Goal: Task Accomplishment & Management: Complete application form

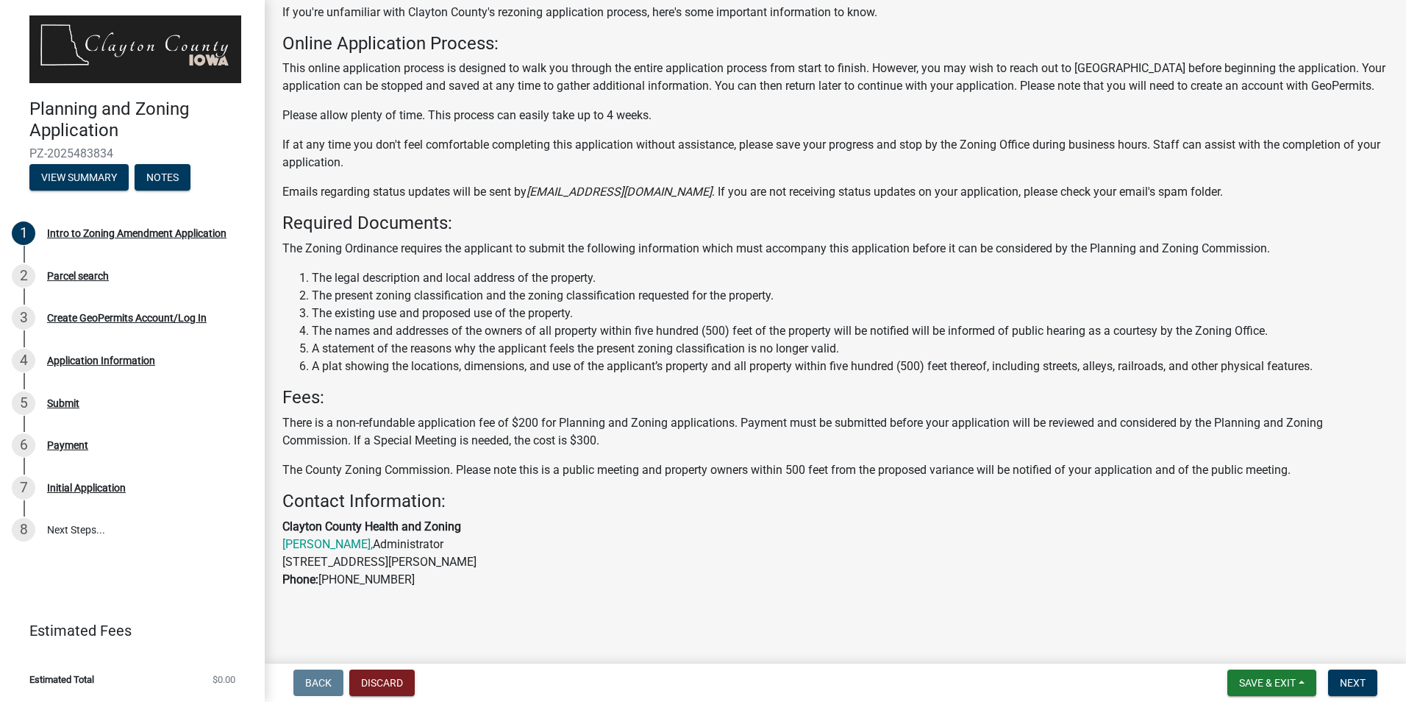
scroll to position [151, 0]
click at [1347, 680] on span "Next" at bounding box center [1353, 683] width 26 height 12
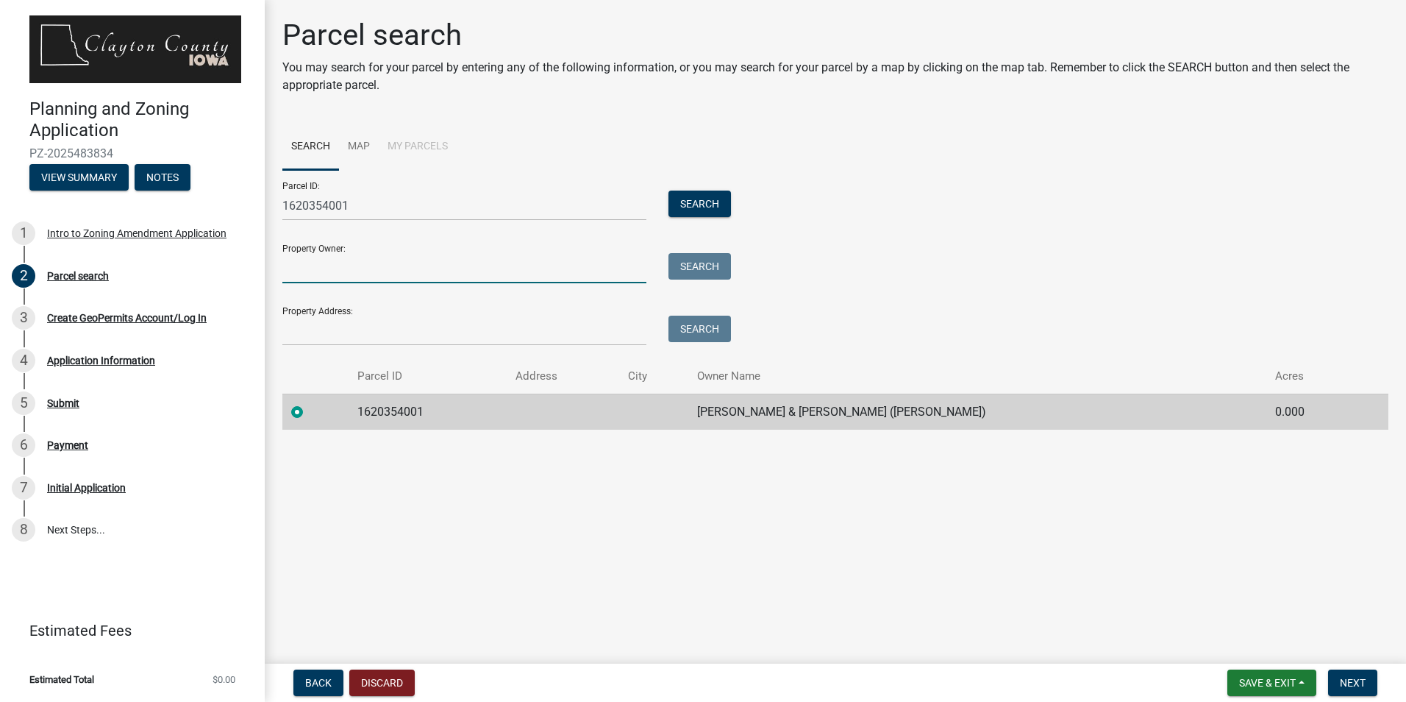
click at [365, 268] on input "Property Owner:" at bounding box center [464, 268] width 364 height 30
drag, startPoint x: 461, startPoint y: 200, endPoint x: 450, endPoint y: 213, distance: 17.2
click at [461, 200] on input "1620354001" at bounding box center [464, 206] width 364 height 30
click at [427, 254] on input "Property Owner:" at bounding box center [464, 268] width 364 height 30
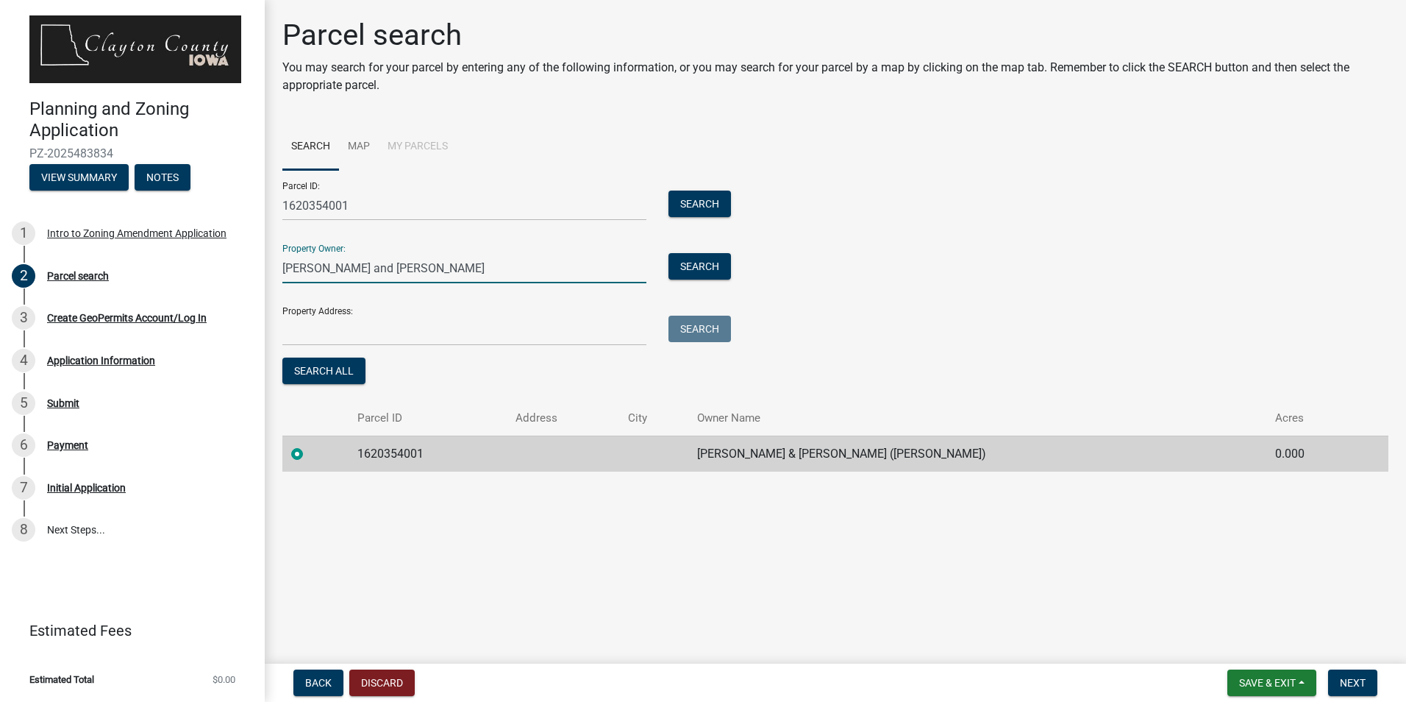
type input "[PERSON_NAME] and [PERSON_NAME]"
click at [329, 327] on input "Property Address:" at bounding box center [464, 331] width 364 height 30
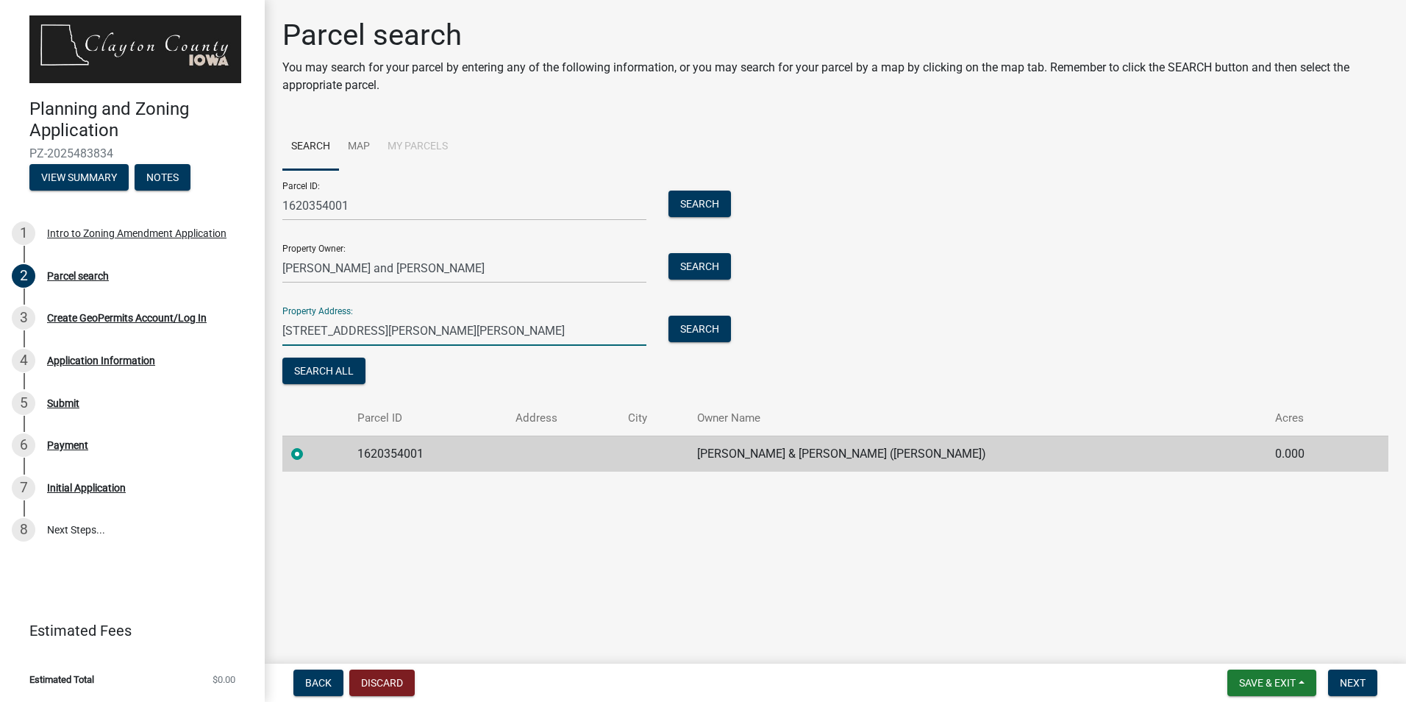
type input "[STREET_ADDRESS][PERSON_NAME][PERSON_NAME]"
click at [1345, 683] on span "Next" at bounding box center [1353, 683] width 26 height 12
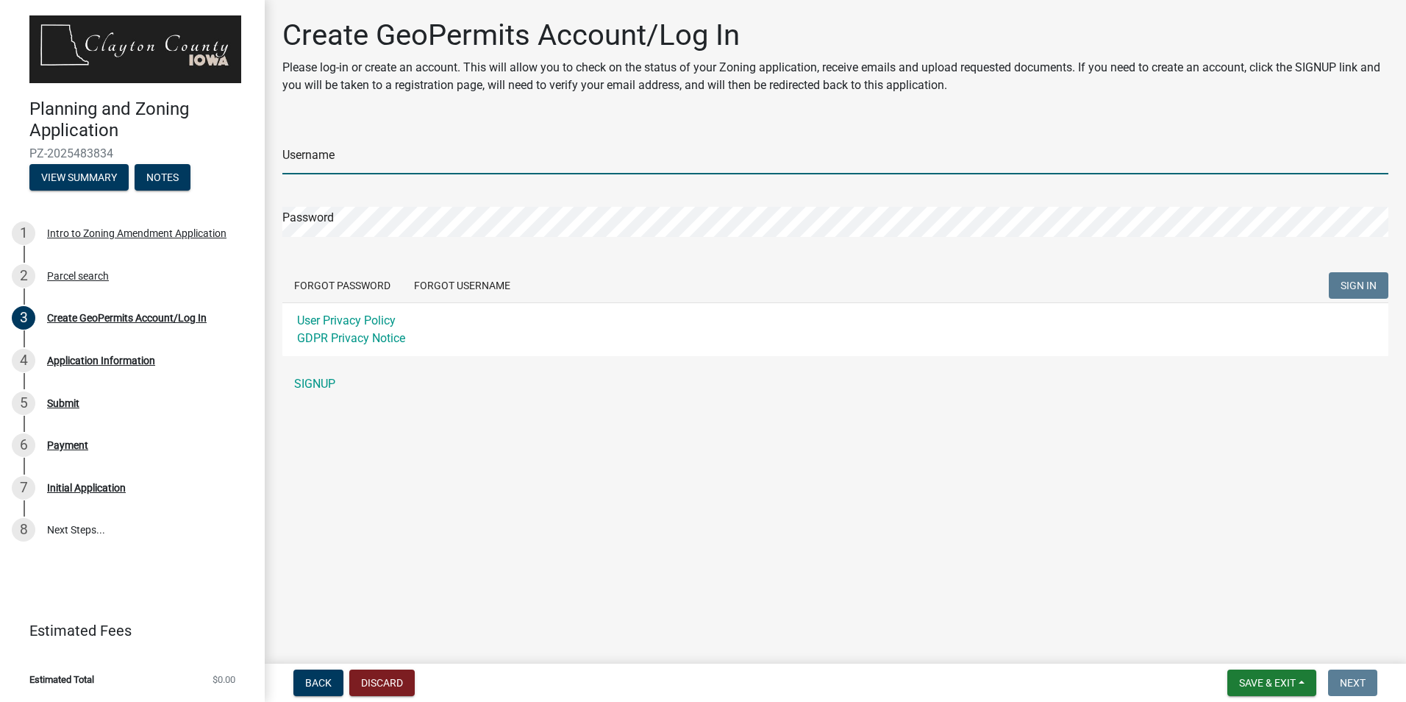
type input "[EMAIL_ADDRESS][DOMAIN_NAME]"
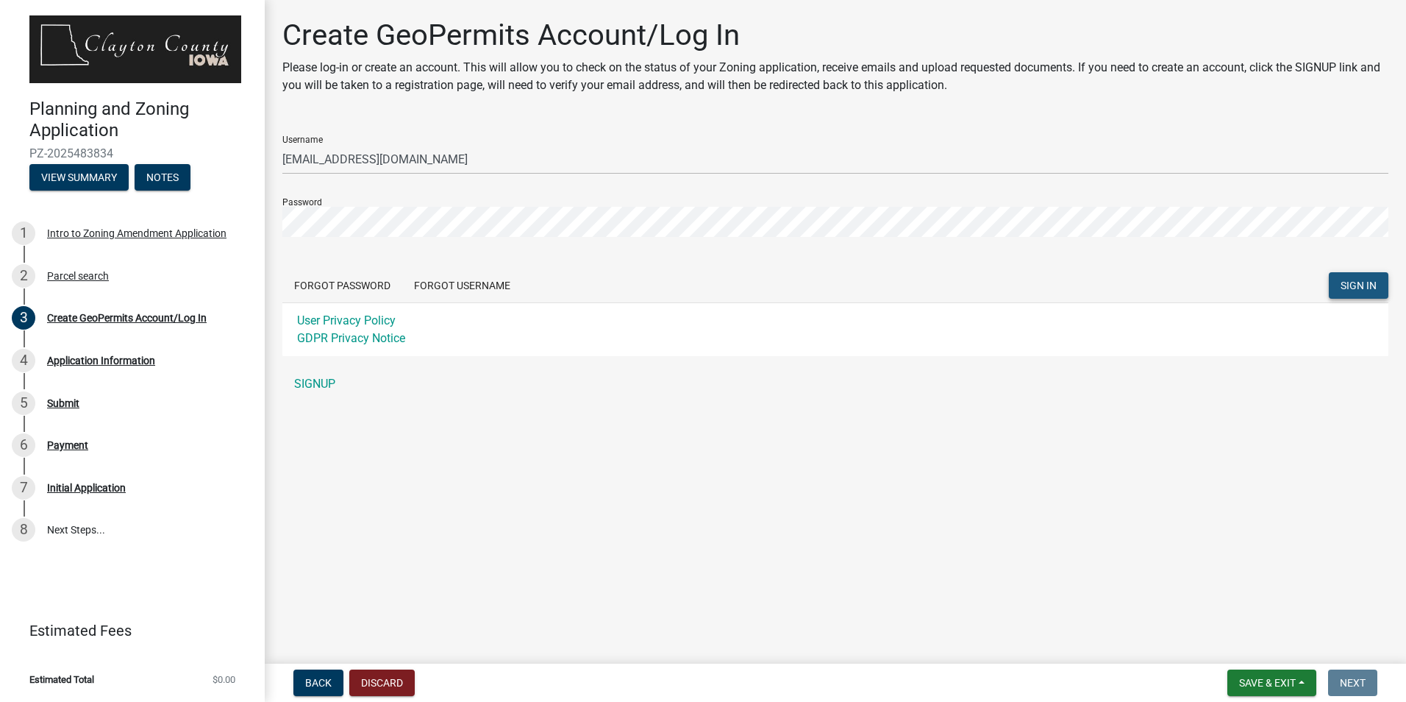
click at [1348, 285] on span "SIGN IN" at bounding box center [1359, 286] width 36 height 12
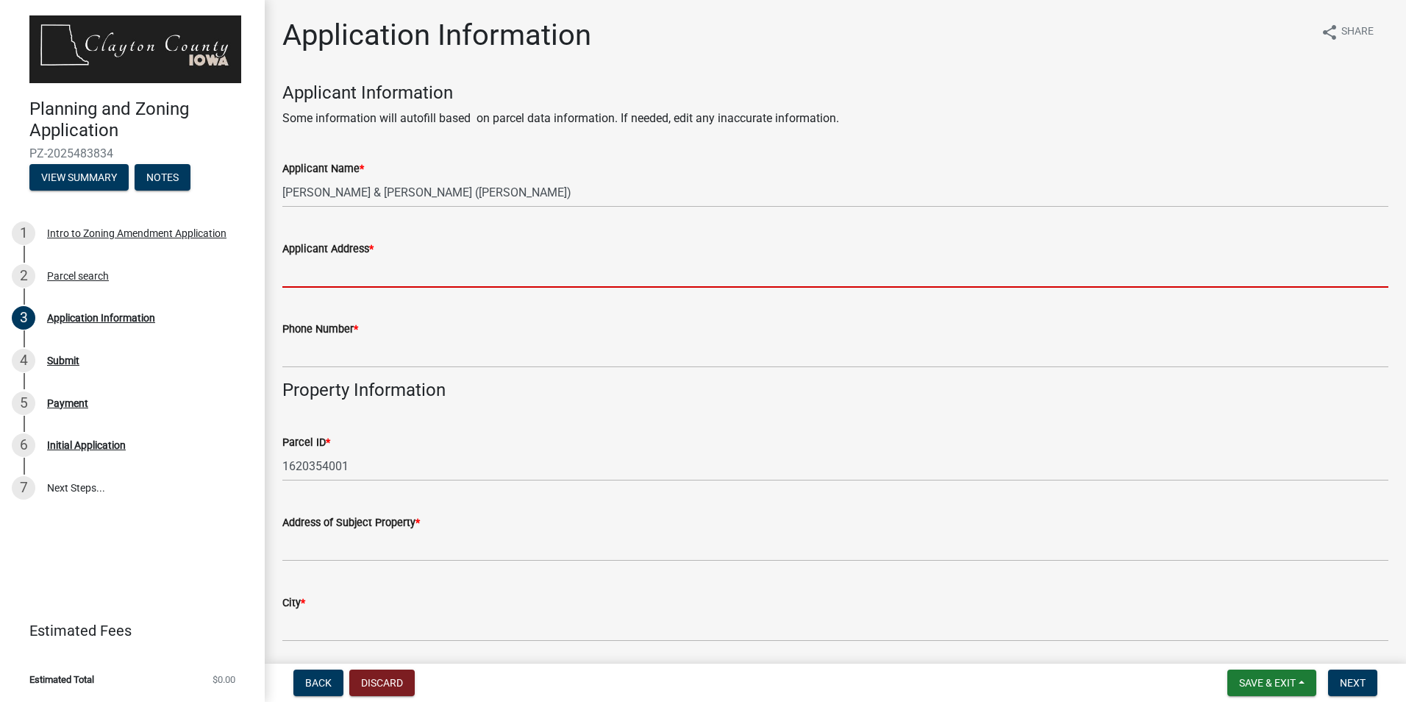
click at [343, 280] on input "Applicant Address *" at bounding box center [835, 272] width 1106 height 30
type input "[STREET_ADDRESS][PERSON_NAME][PERSON_NAME]"
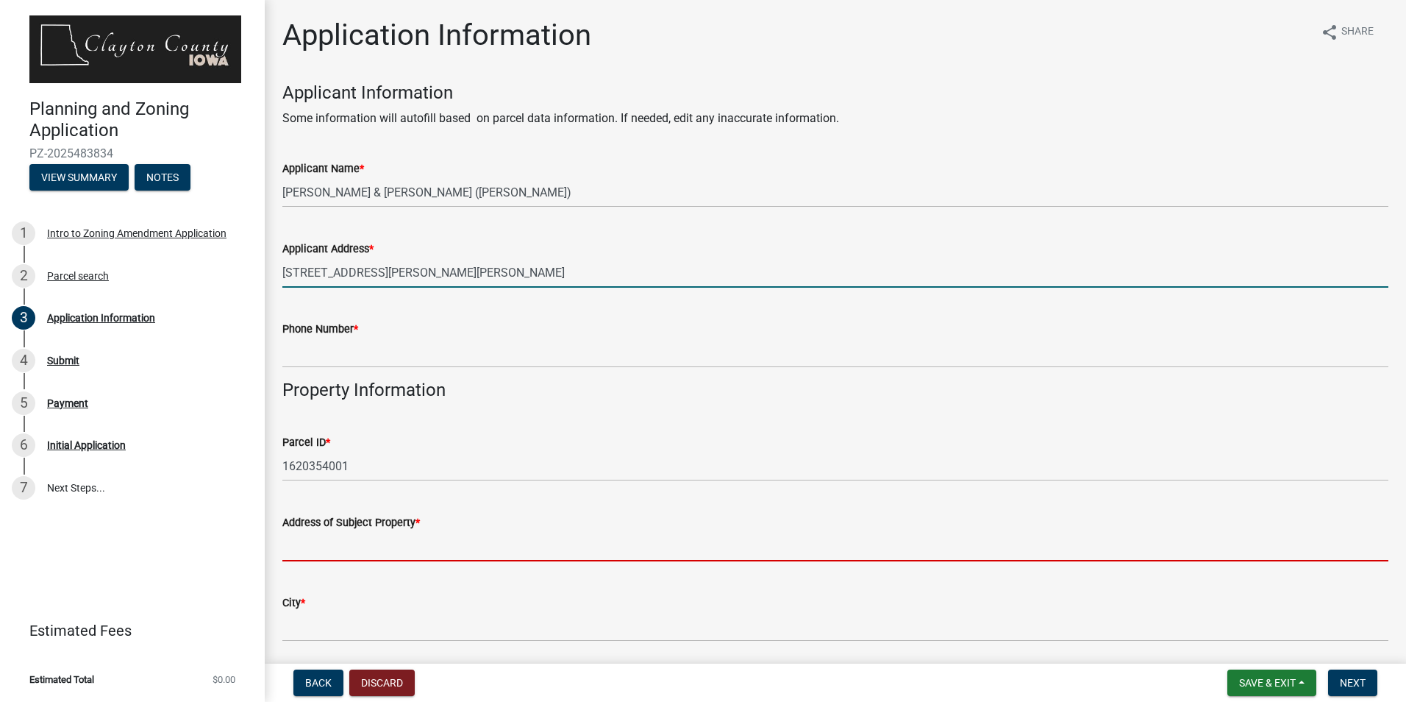
type input "[STREET_ADDRESS][PERSON_NAME][PERSON_NAME]"
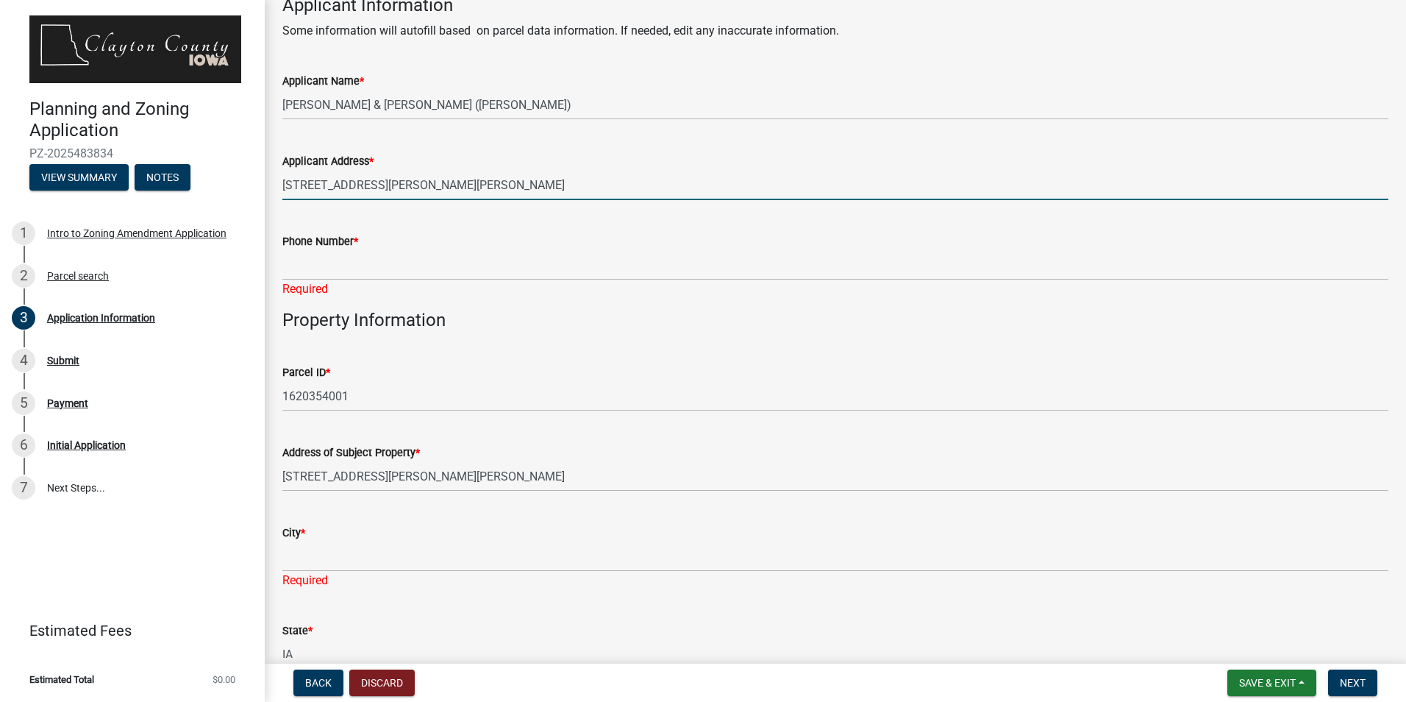
scroll to position [74, 0]
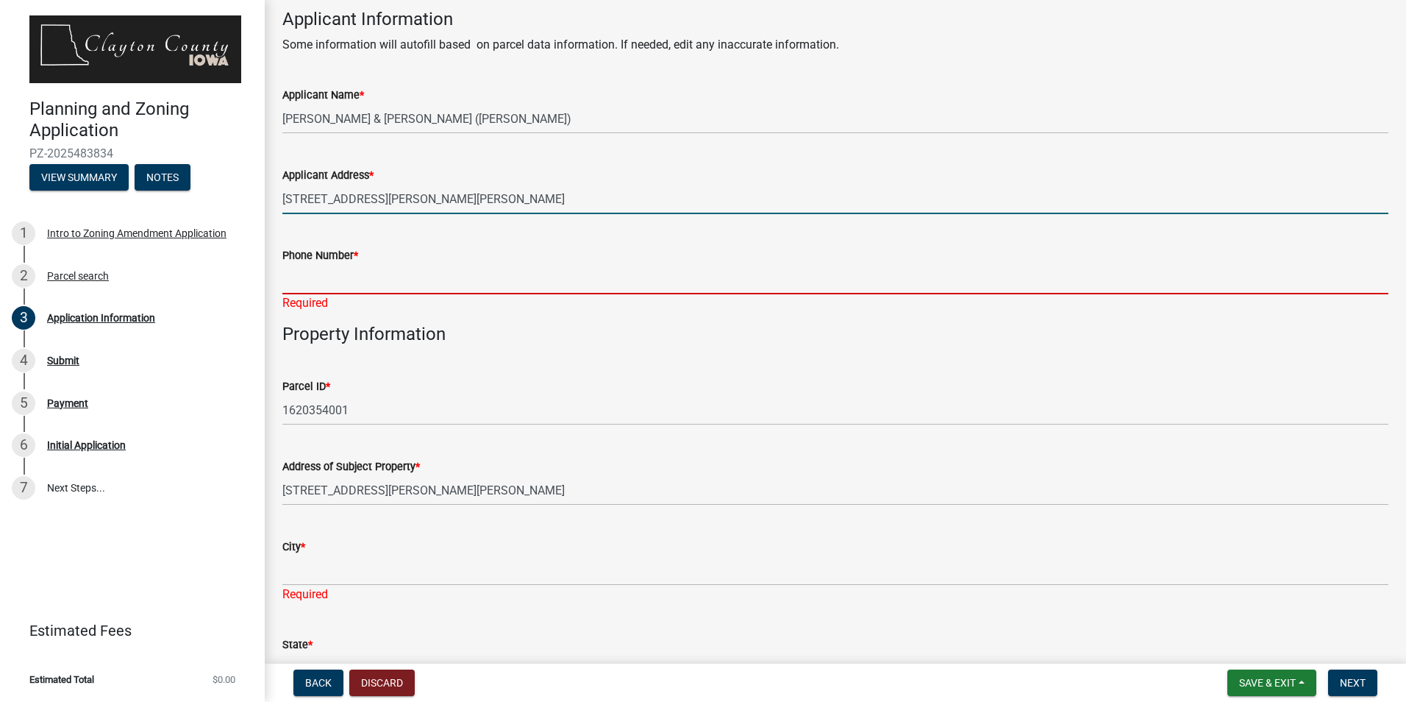
click at [342, 285] on input "Phone Number *" at bounding box center [835, 279] width 1106 height 30
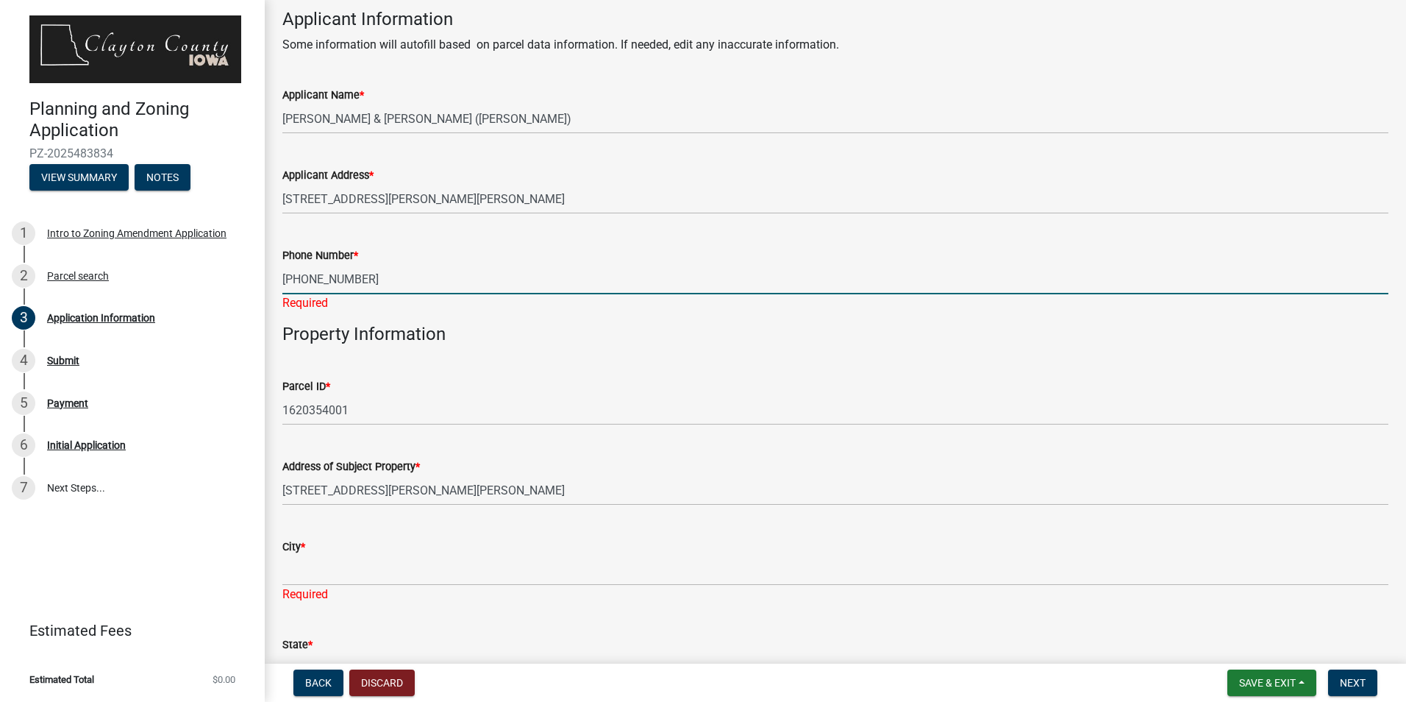
type input "[PHONE_NUMBER]"
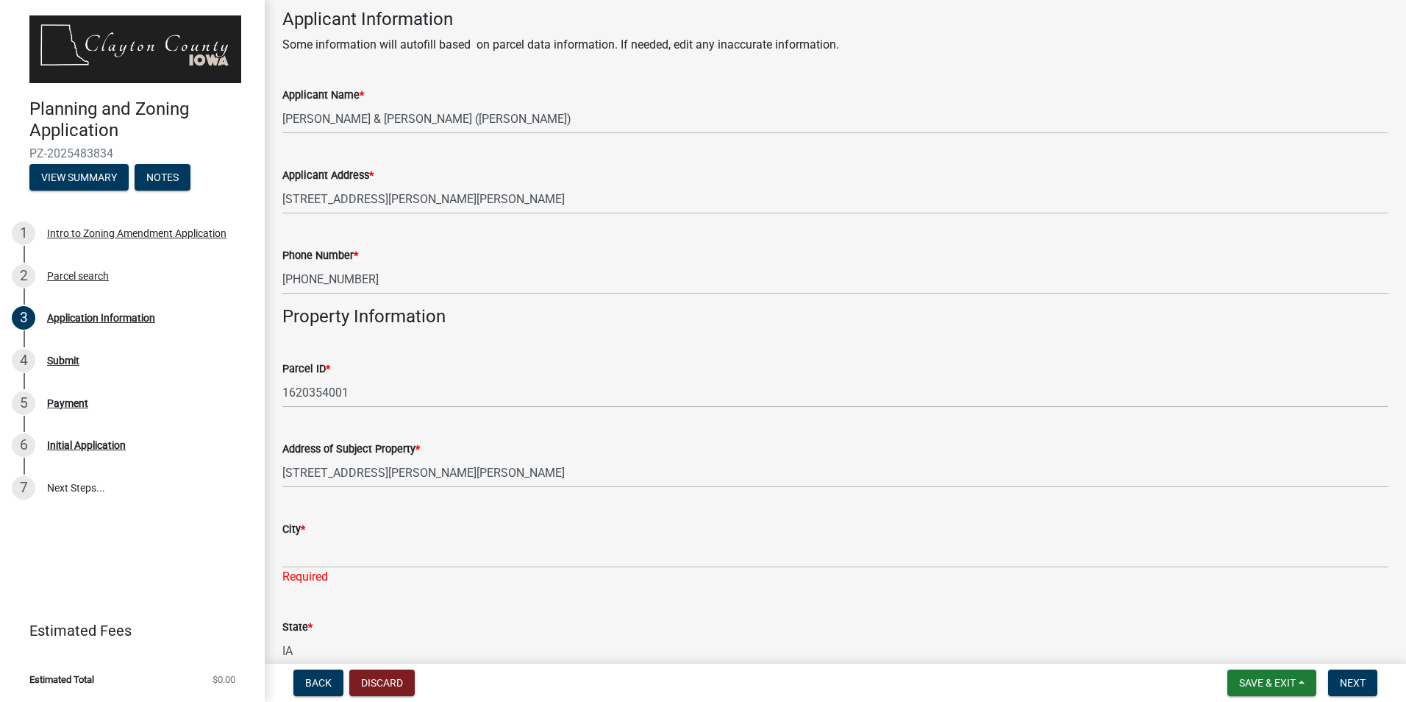
click at [628, 360] on div "Parcel ID * 1620354001" at bounding box center [835, 373] width 1106 height 68
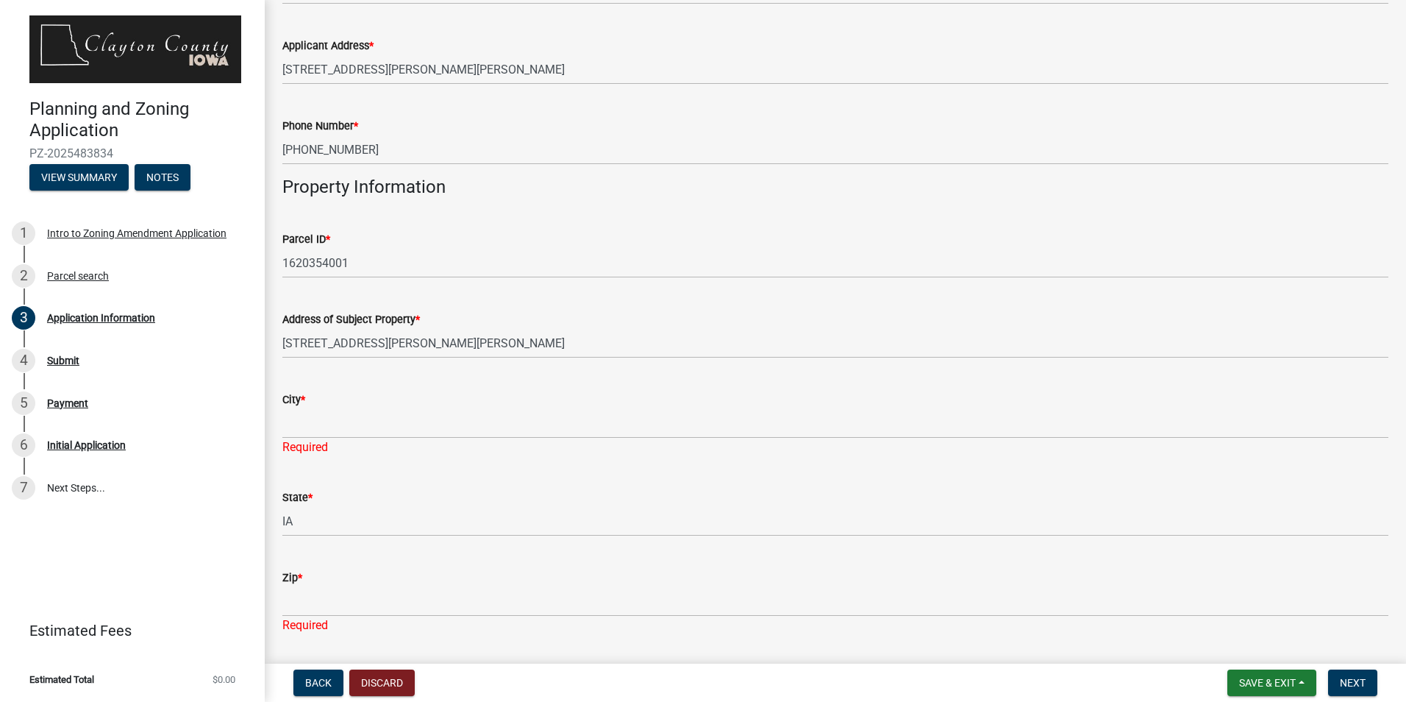
scroll to position [221, 0]
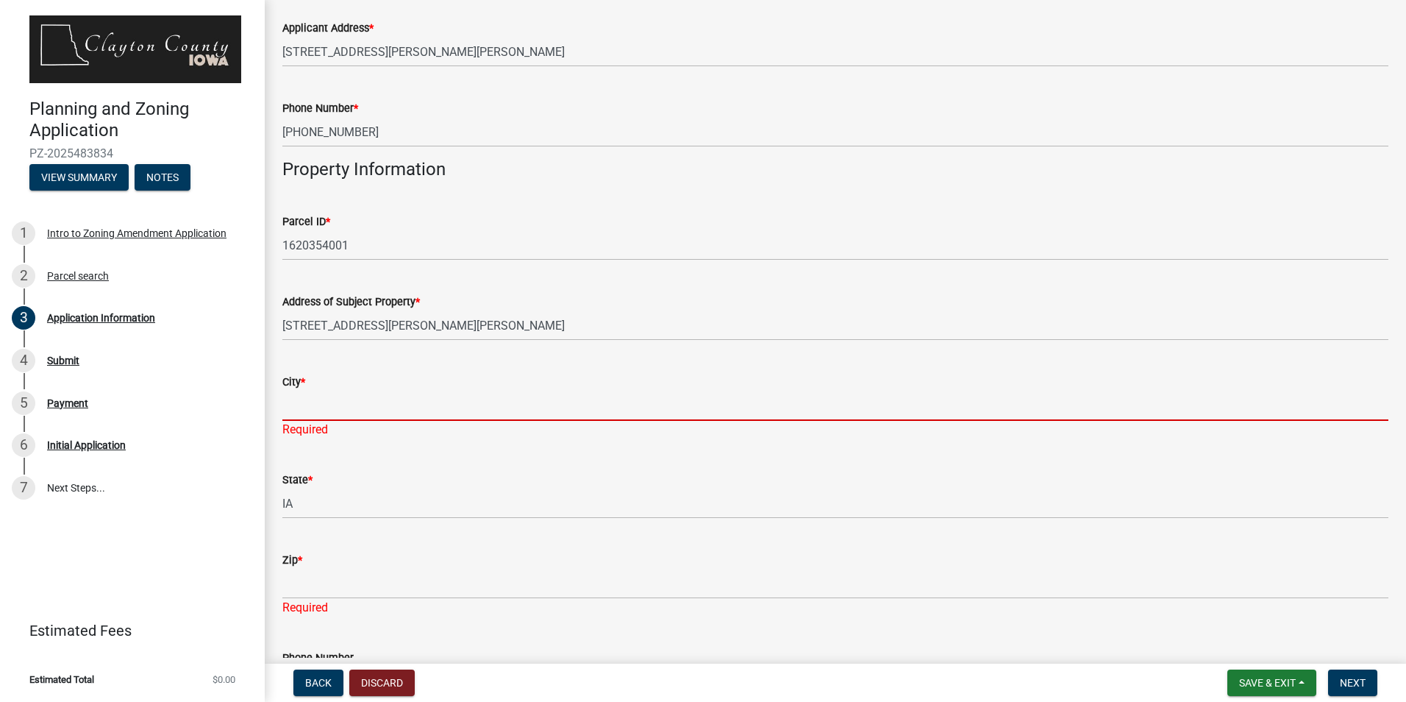
click at [331, 413] on input "City *" at bounding box center [835, 406] width 1106 height 30
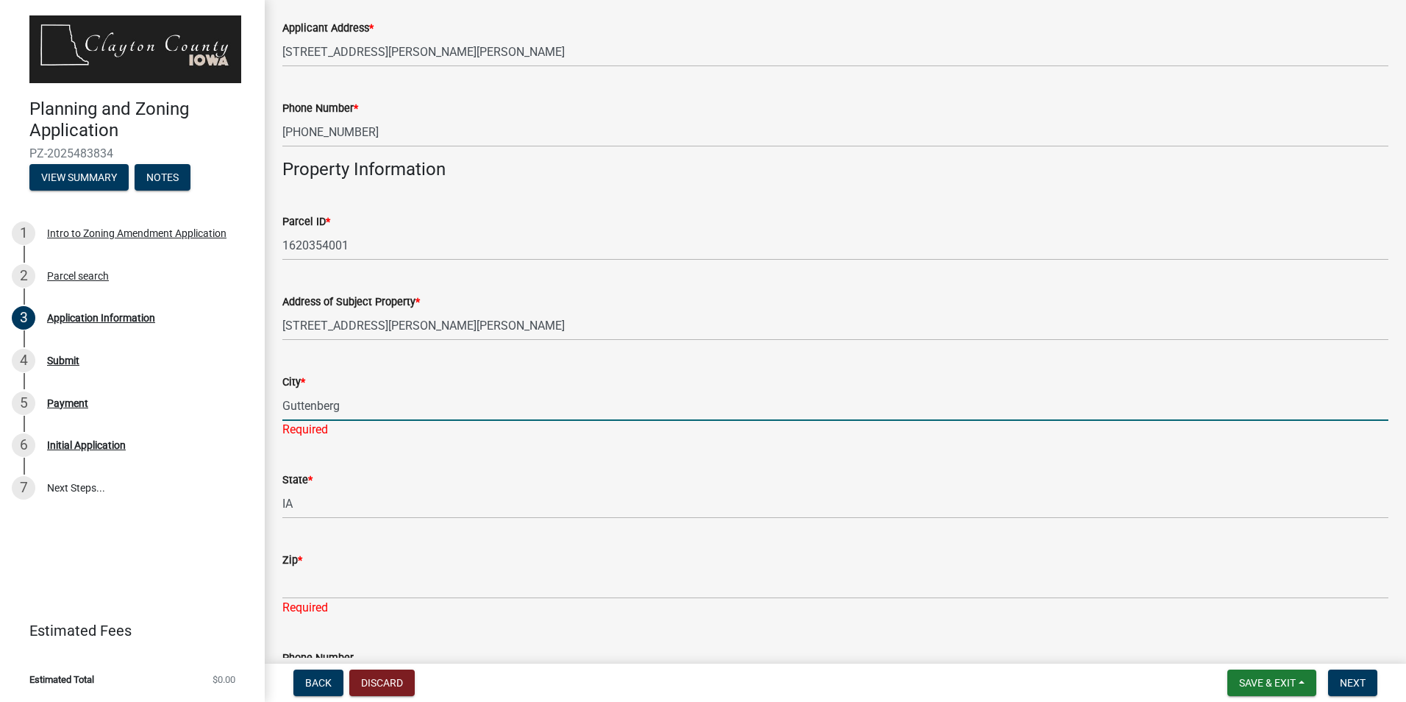
type input "Guttenberg"
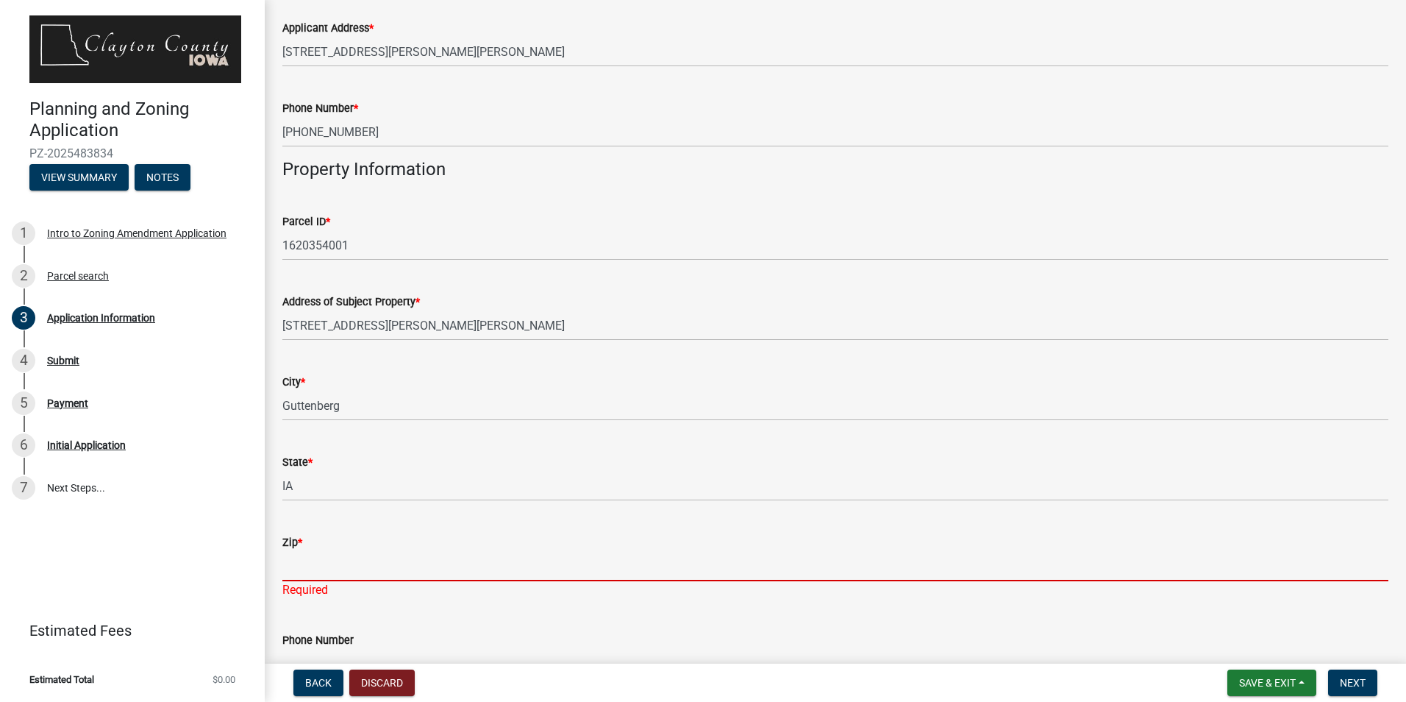
click at [390, 569] on input "Zip *" at bounding box center [835, 566] width 1106 height 30
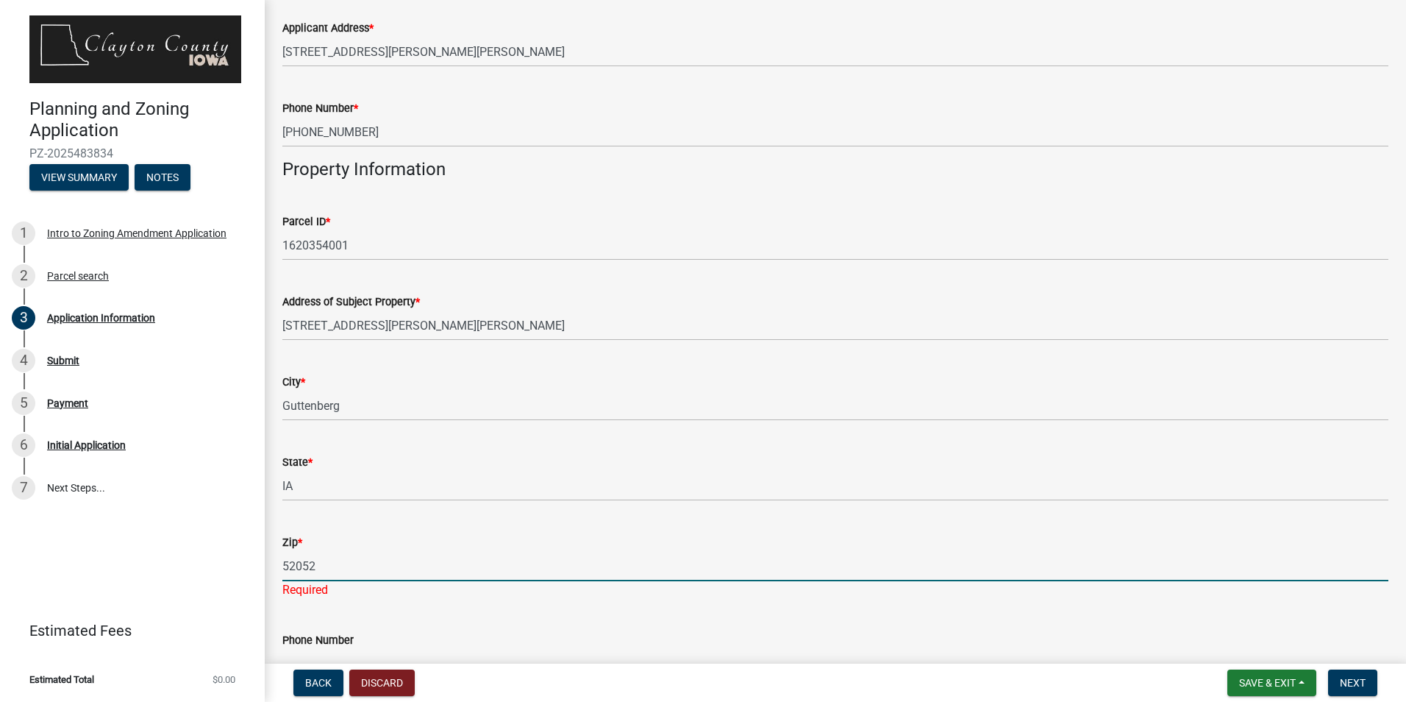
type input "52052"
click at [513, 546] on div "Zip *" at bounding box center [835, 542] width 1106 height 18
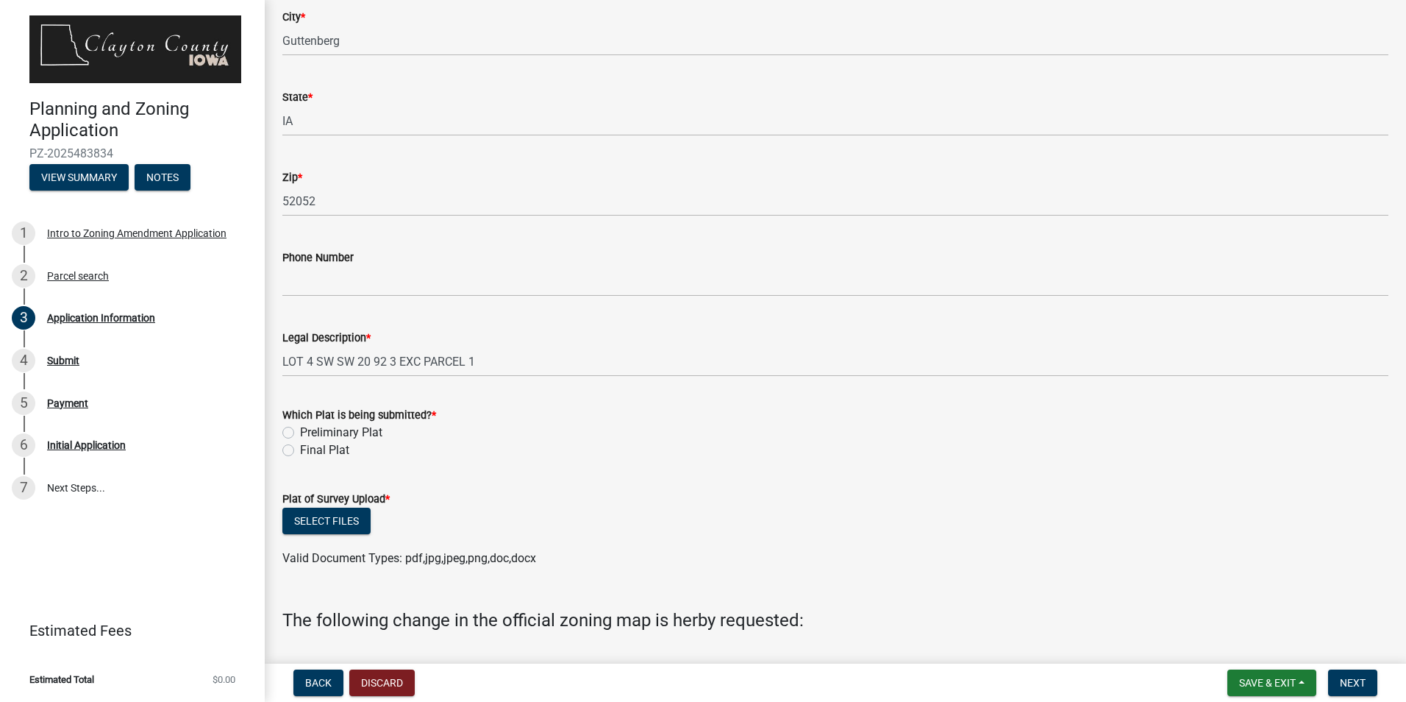
scroll to position [588, 0]
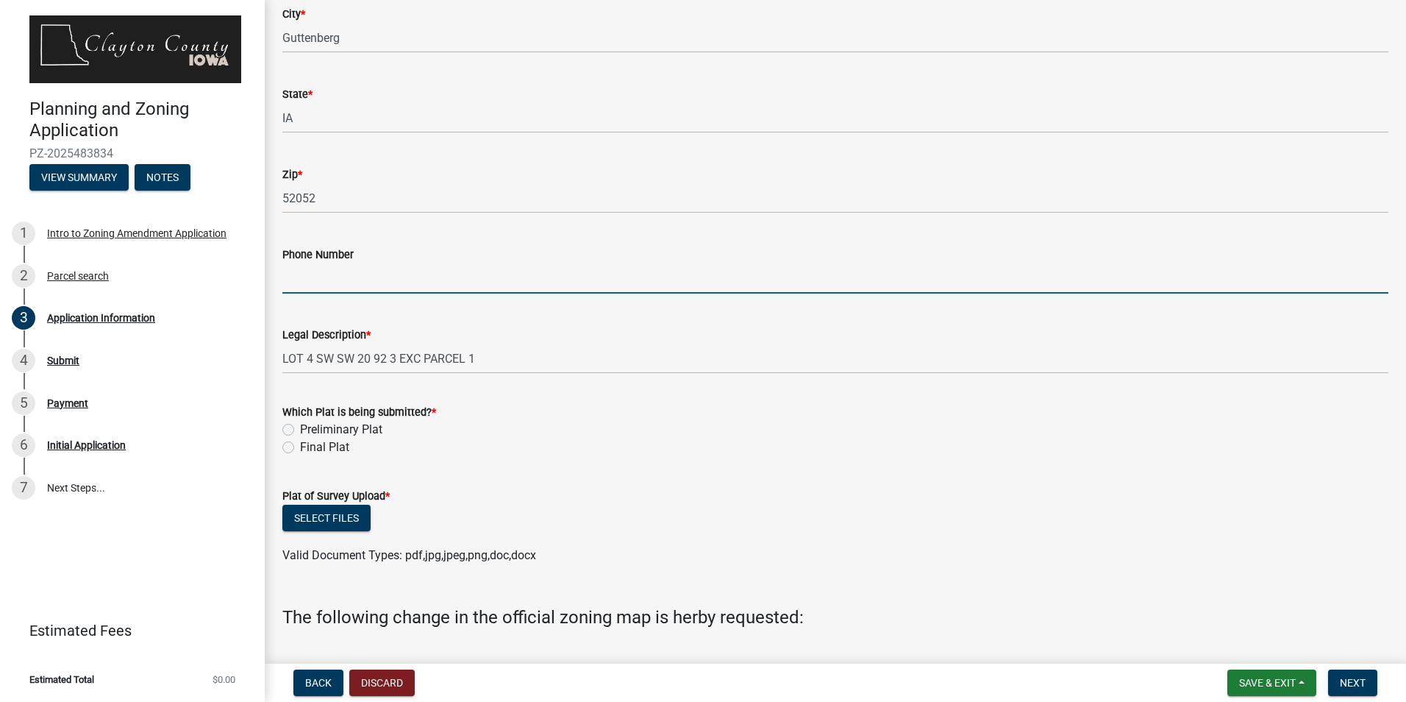
click at [318, 285] on input "Phone Number" at bounding box center [835, 278] width 1106 height 30
type input "[PHONE_NUMBER]"
click at [300, 428] on label "Preliminary Plat" at bounding box center [341, 430] width 82 height 18
click at [300, 428] on input "Preliminary Plat" at bounding box center [305, 426] width 10 height 10
radio input "true"
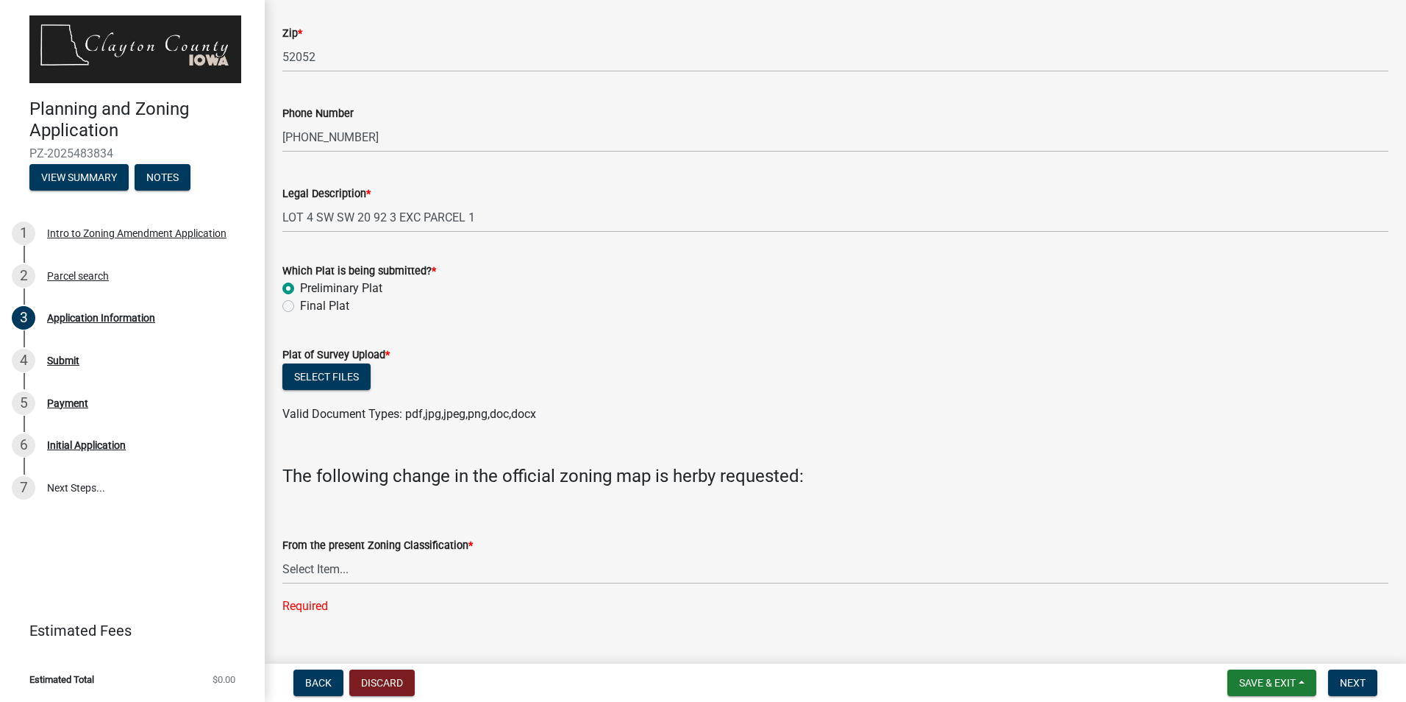
scroll to position [736, 0]
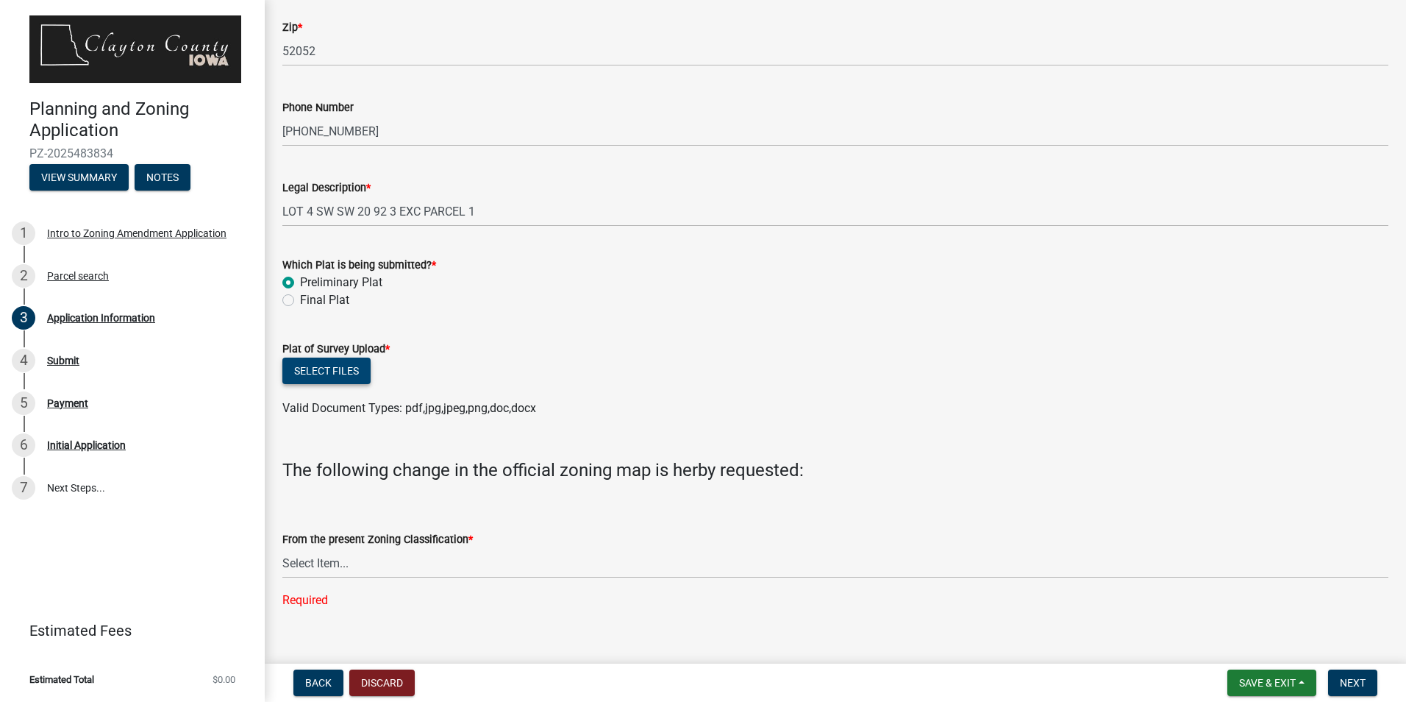
click at [318, 363] on button "Select files" at bounding box center [326, 370] width 88 height 26
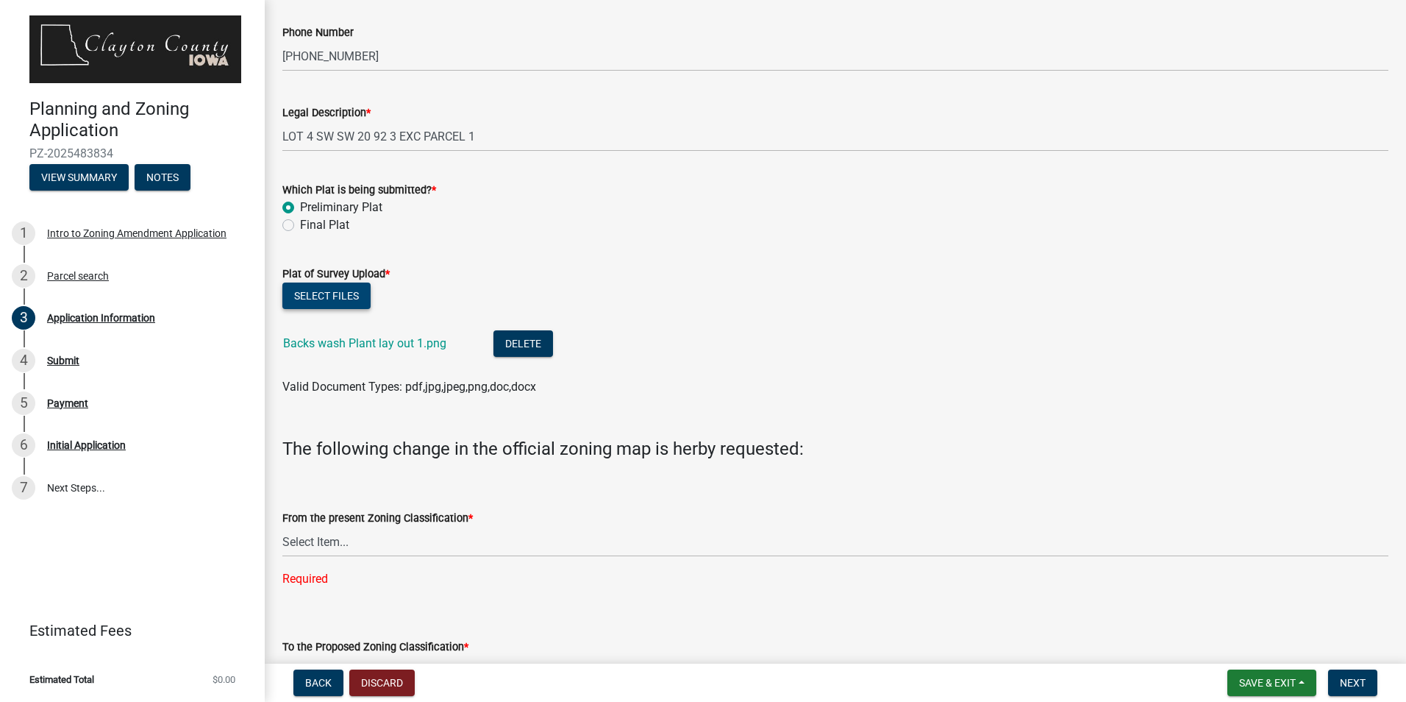
scroll to position [883, 0]
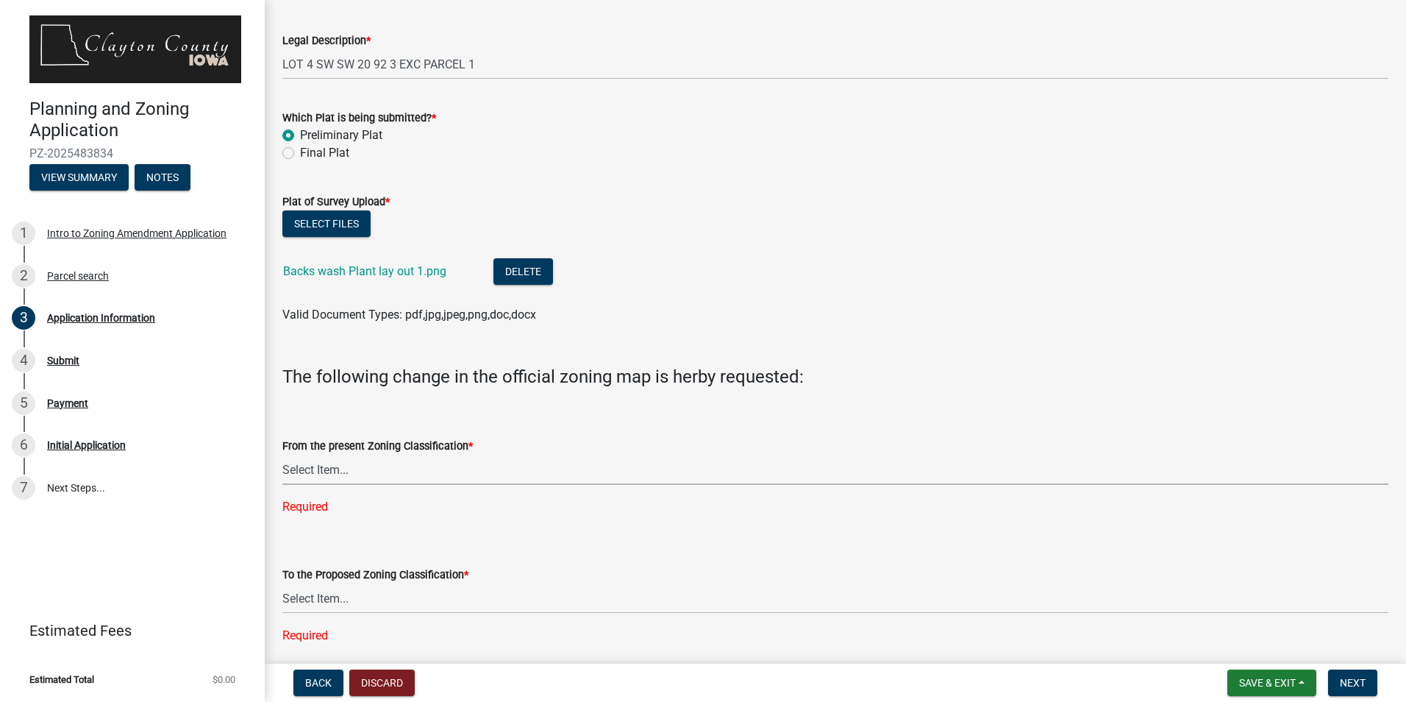
click at [318, 467] on select "Select Item... A-1 Agriculture R-1 Single Family Residential R-2 Multi-Family R…" at bounding box center [835, 470] width 1106 height 30
click at [282, 455] on select "Select Item... A-1 Agriculture R-1 Single Family Residential R-2 Multi-Family R…" at bounding box center [835, 470] width 1106 height 30
select select "c9415225-3863-4bad-a183-8e9dc3756599"
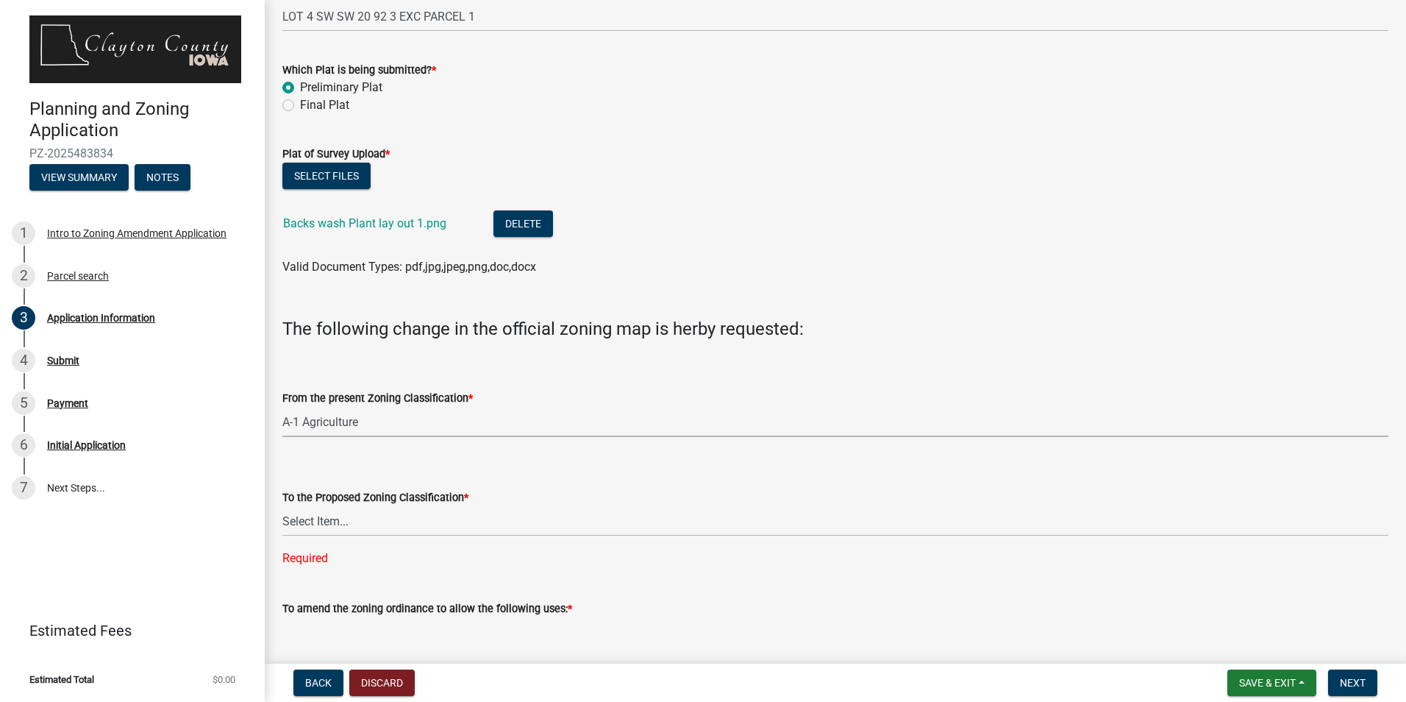
scroll to position [956, 0]
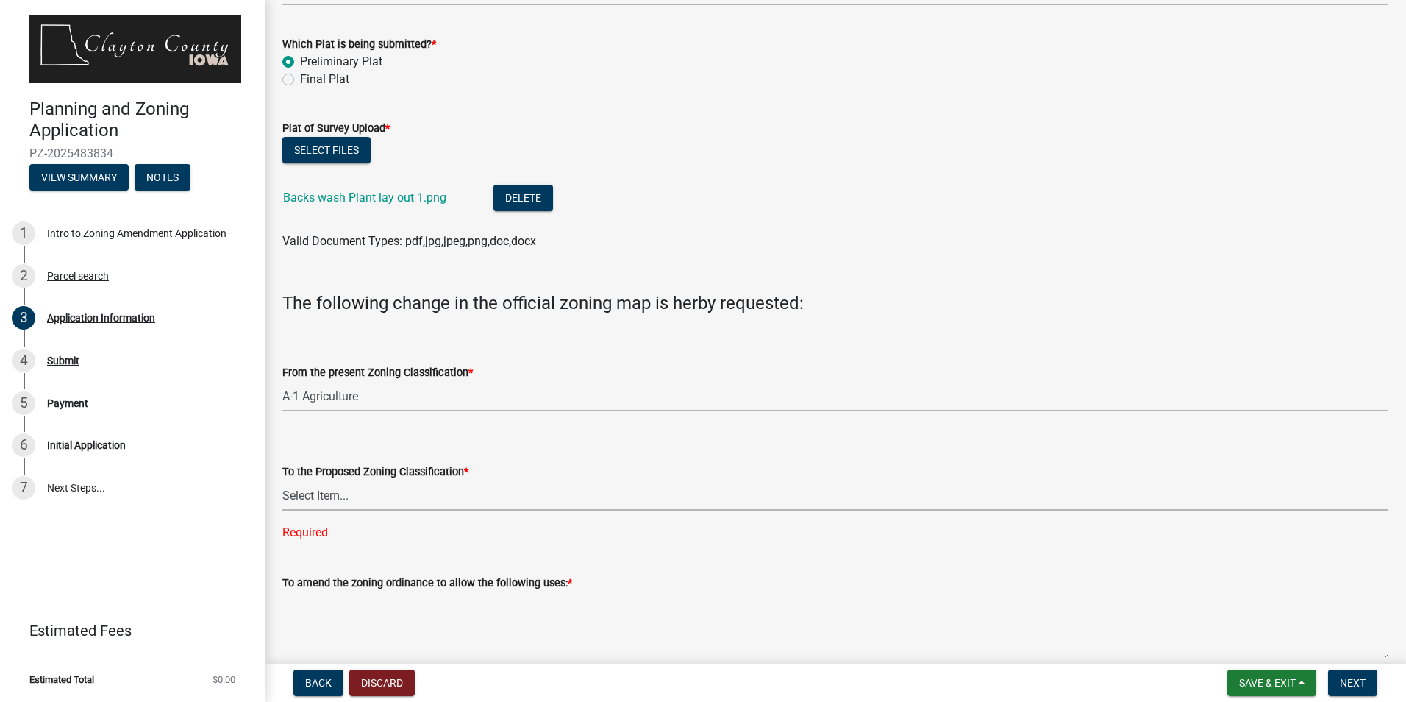
click at [399, 497] on select "Select Item... A-1 Agriculture R-1 Single Family Residential R-2 Multi-Family R…" at bounding box center [835, 495] width 1106 height 30
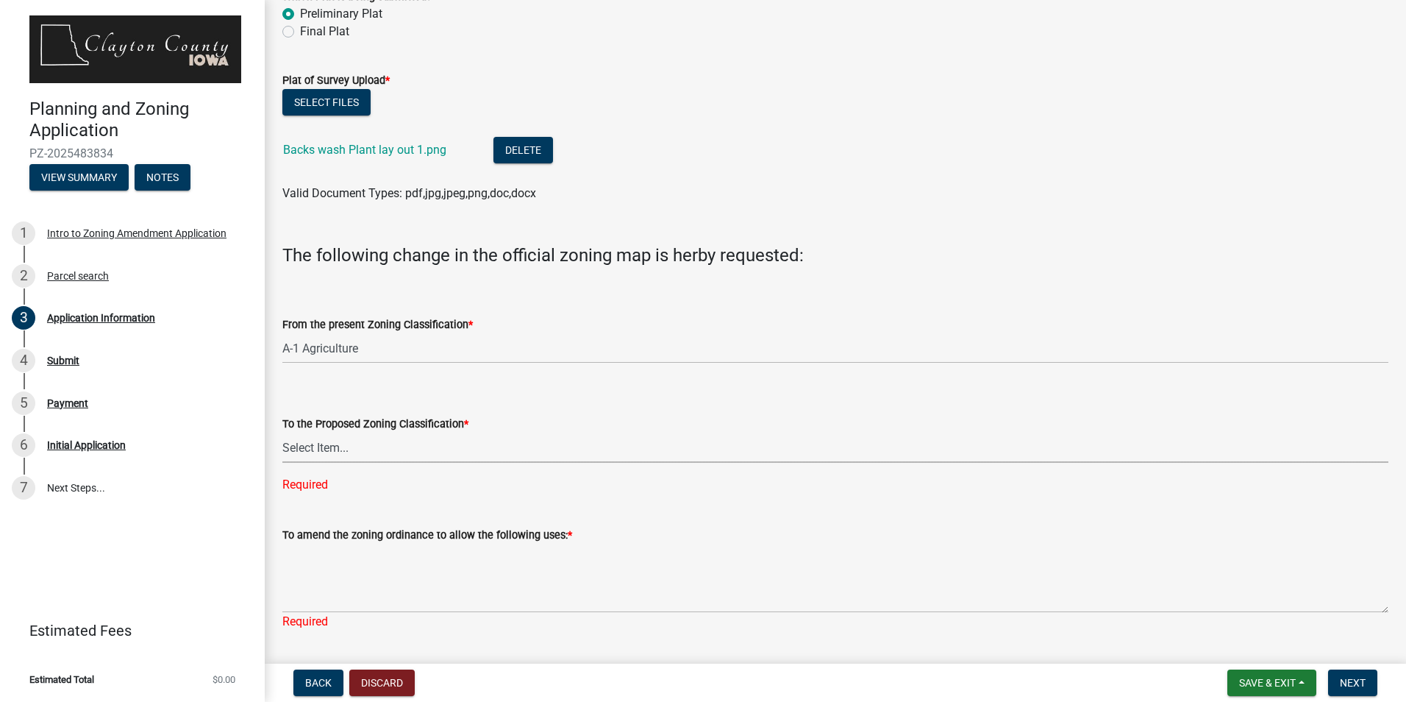
scroll to position [1030, 0]
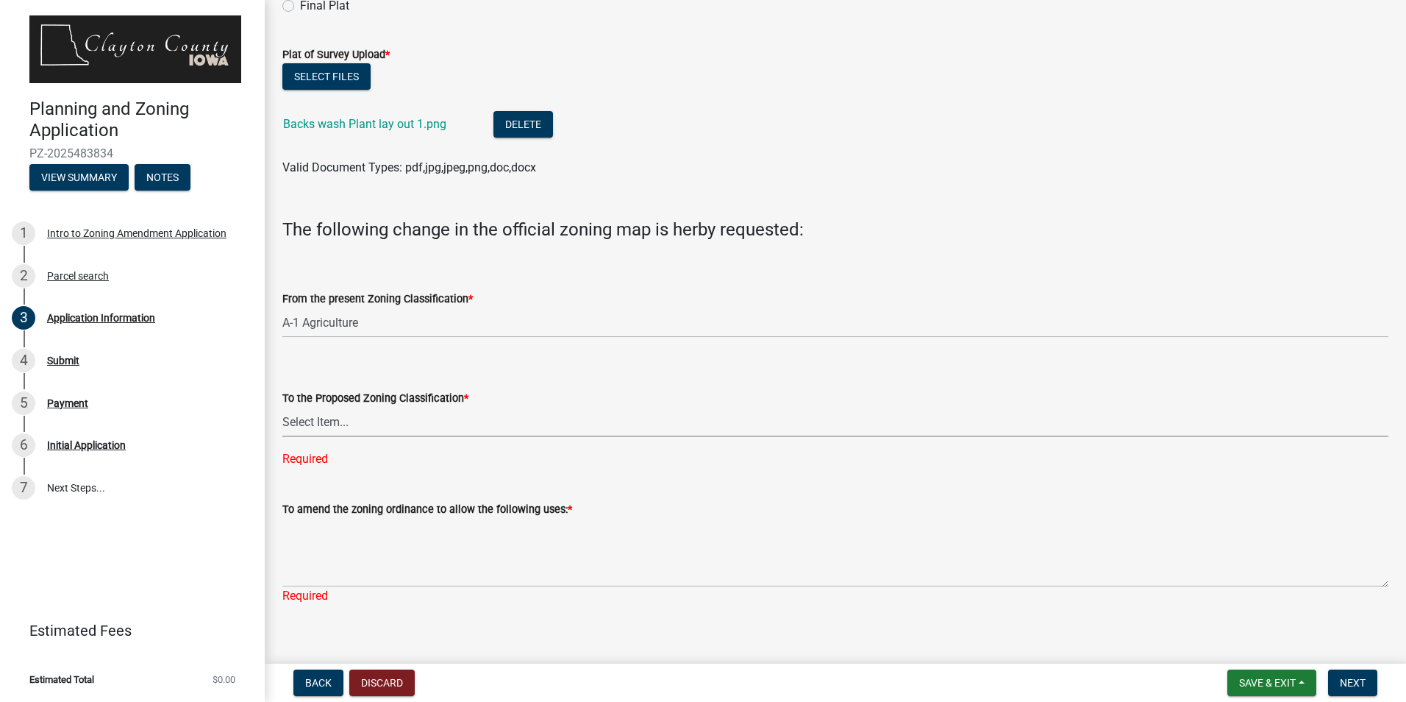
click at [335, 435] on select "Select Item... A-1 Agriculture R-1 Single Family Residential R-2 Multi-Family R…" at bounding box center [835, 422] width 1106 height 30
click at [649, 357] on div "To the Proposed Zoning Classification * Select Item... A-1 Agriculture R-1 Sing…" at bounding box center [835, 409] width 1106 height 117
click at [327, 423] on select "Select Item... A-1 Agriculture R-1 Single Family Residential R-2 Multi-Family R…" at bounding box center [835, 422] width 1106 height 30
click at [282, 420] on select "Select Item... A-1 Agriculture R-1 Single Family Residential R-2 Multi-Family R…" at bounding box center [835, 422] width 1106 height 30
select select "bdb4163e-0309-48cb-ba85-9b3e8c99520f"
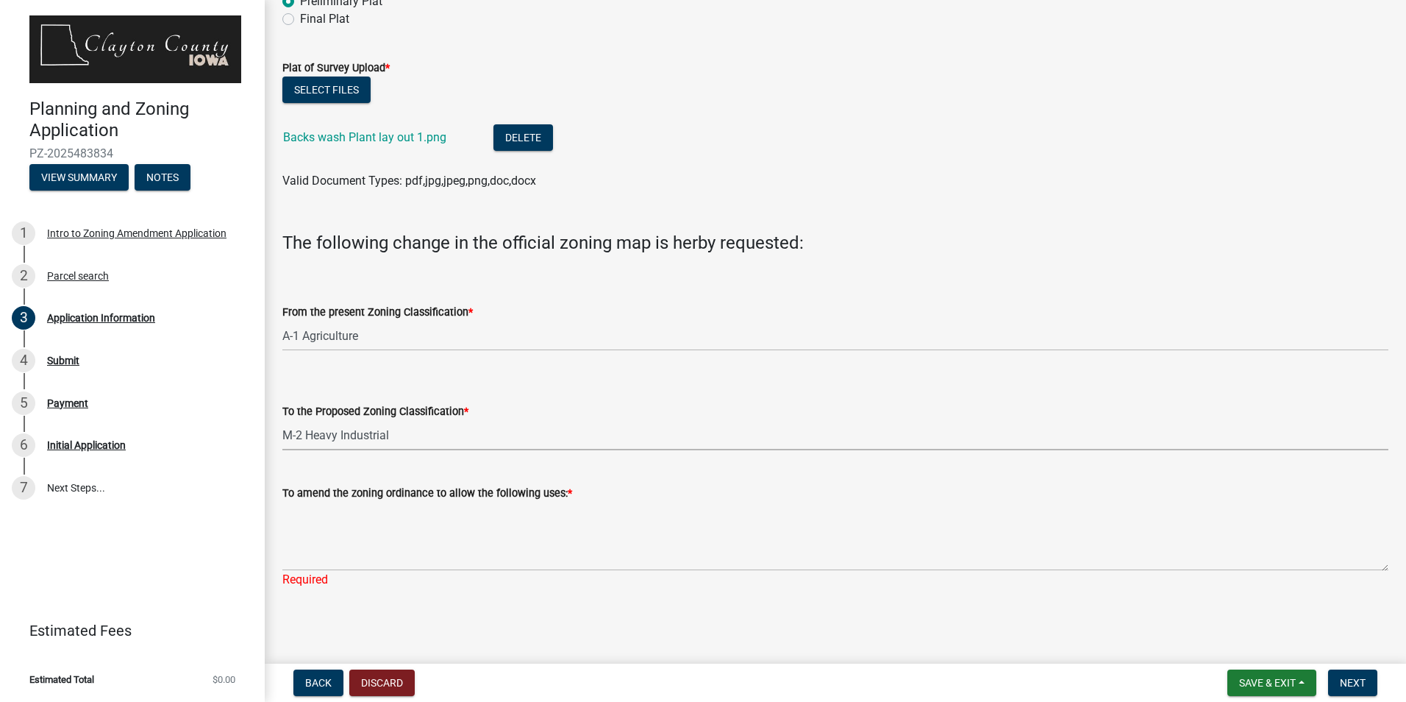
scroll to position [1017, 0]
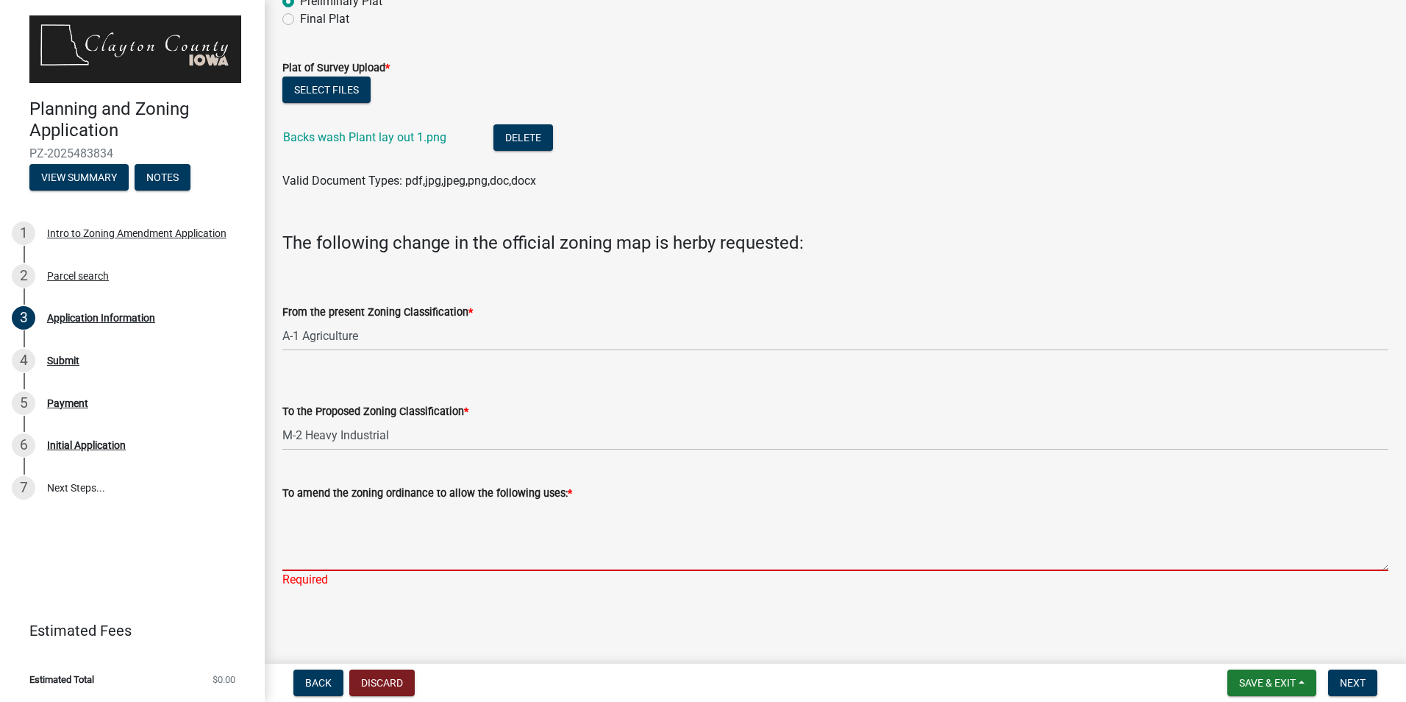
click at [312, 541] on textarea "To amend the zoning ordinance to allow the following uses: *" at bounding box center [835, 536] width 1106 height 69
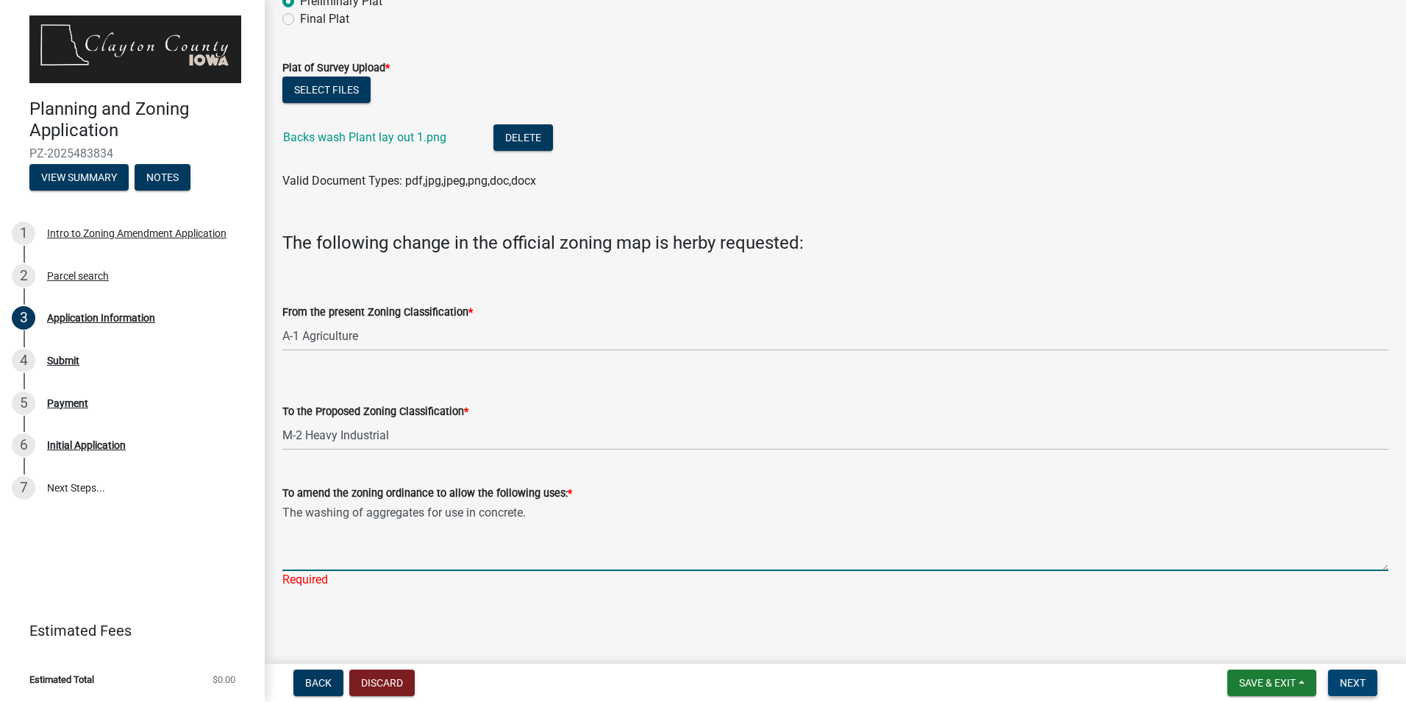
type textarea "The washing of aggregates for use in concrete."
click at [1363, 683] on span "Next" at bounding box center [1353, 683] width 26 height 12
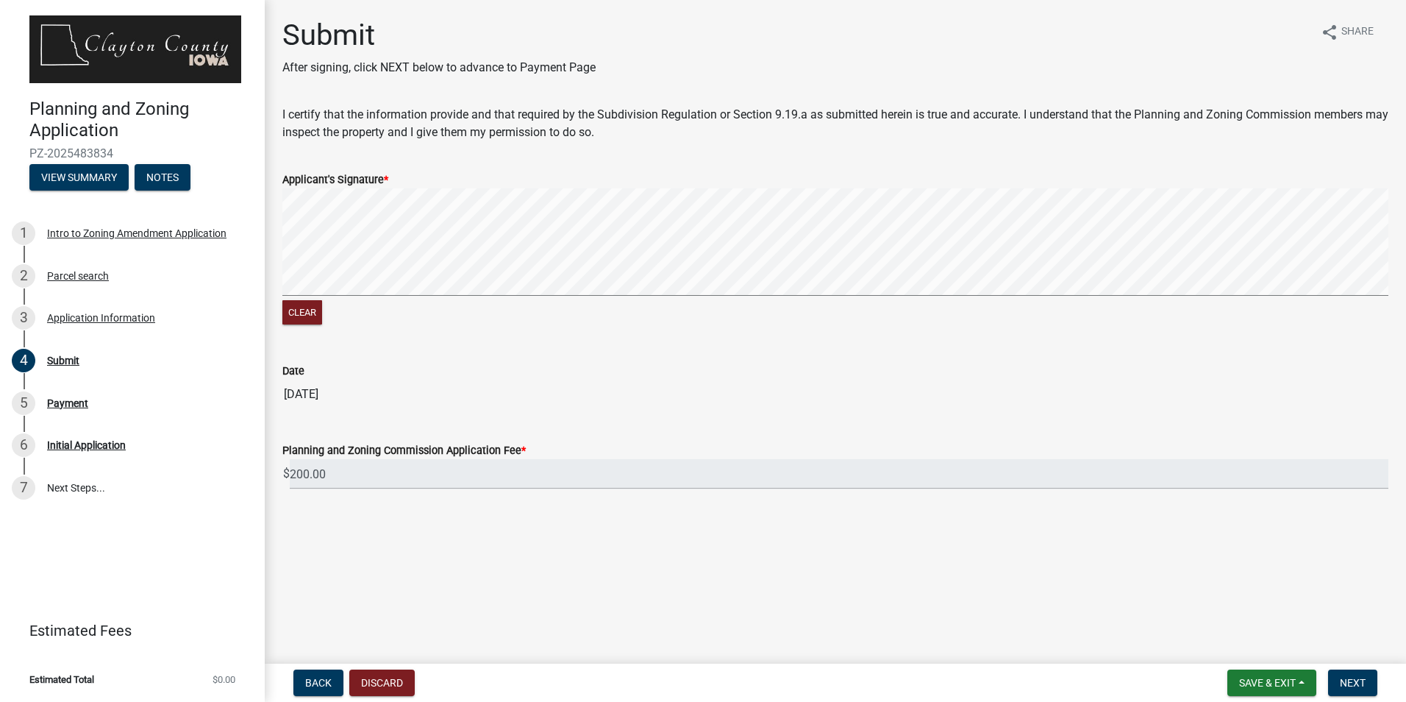
click at [428, 296] on signature-pad at bounding box center [835, 244] width 1106 height 112
click at [485, 320] on div "Clear" at bounding box center [835, 258] width 1106 height 140
click at [513, 305] on div "Clear" at bounding box center [835, 258] width 1106 height 140
click at [626, 296] on signature-pad at bounding box center [835, 244] width 1106 height 112
click at [304, 311] on button "Clear" at bounding box center [302, 312] width 40 height 24
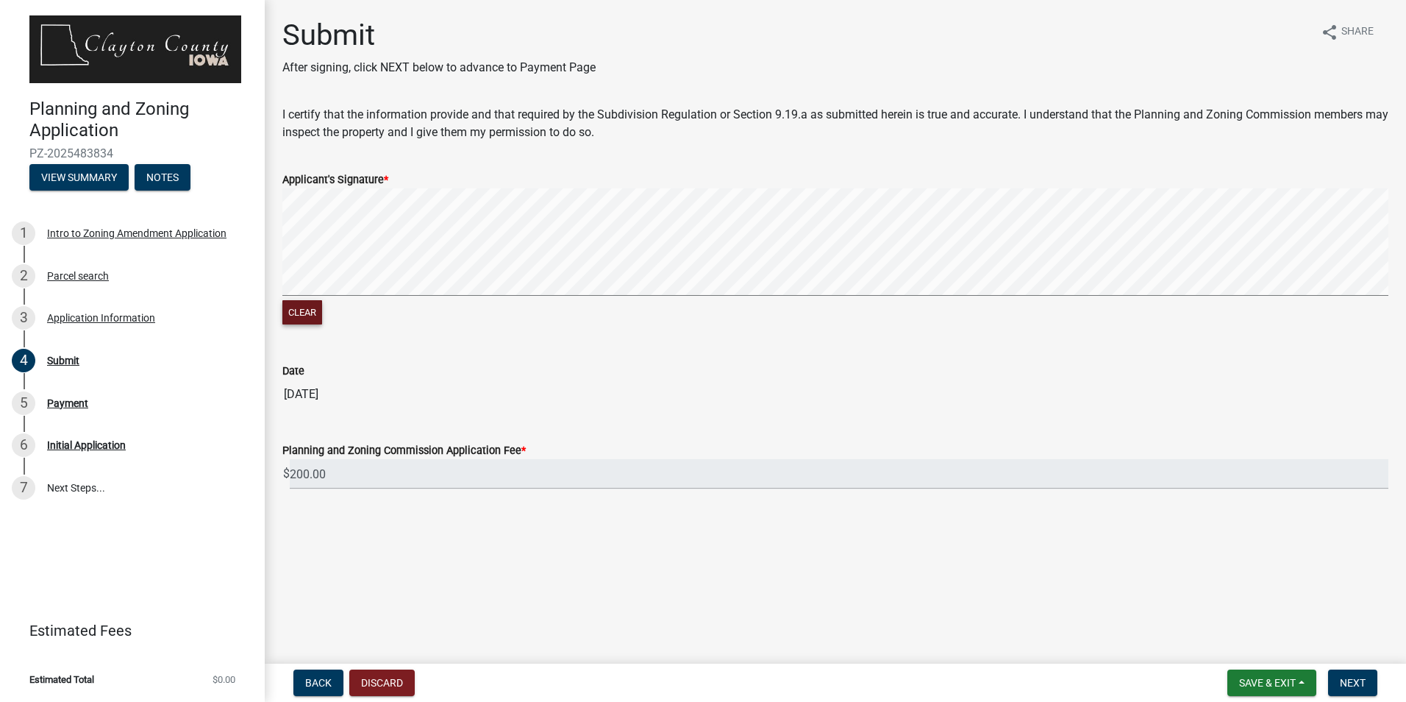
click at [483, 296] on signature-pad at bounding box center [835, 244] width 1106 height 112
click at [589, 299] on signature-pad at bounding box center [835, 244] width 1106 height 112
click at [697, 299] on signature-pad at bounding box center [835, 244] width 1106 height 112
click at [1348, 683] on span "Next" at bounding box center [1353, 683] width 26 height 12
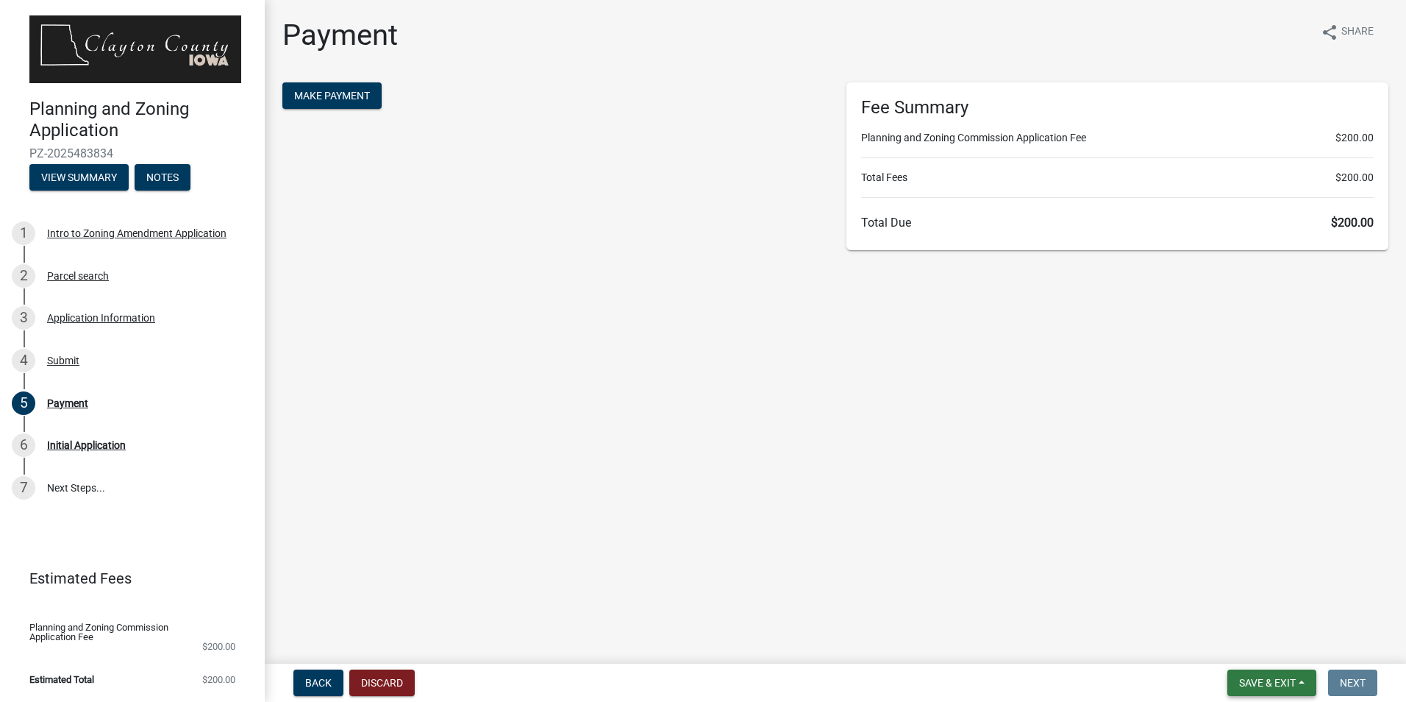
click at [1264, 682] on span "Save & Exit" at bounding box center [1267, 683] width 57 height 12
click at [1247, 607] on button "Save" at bounding box center [1258, 608] width 118 height 35
click at [98, 183] on button "View Summary" at bounding box center [78, 177] width 99 height 26
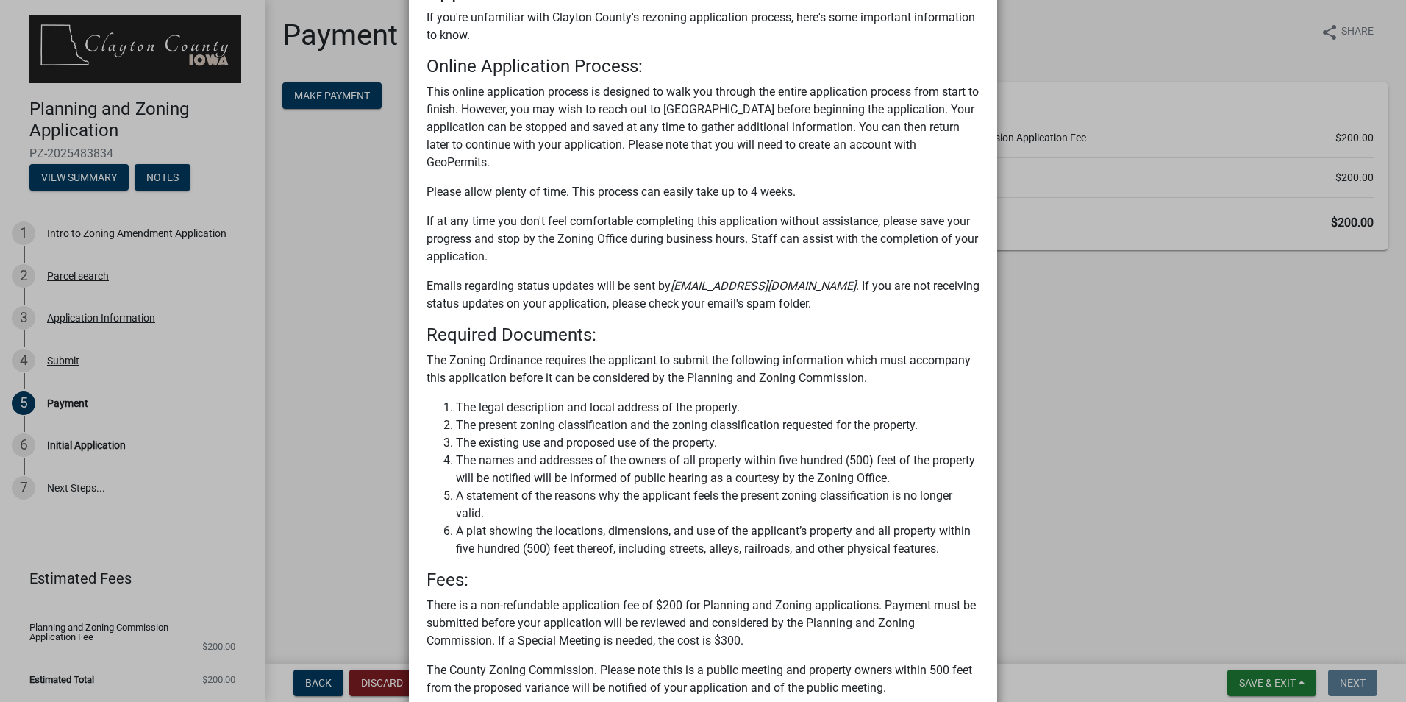
scroll to position [188, 0]
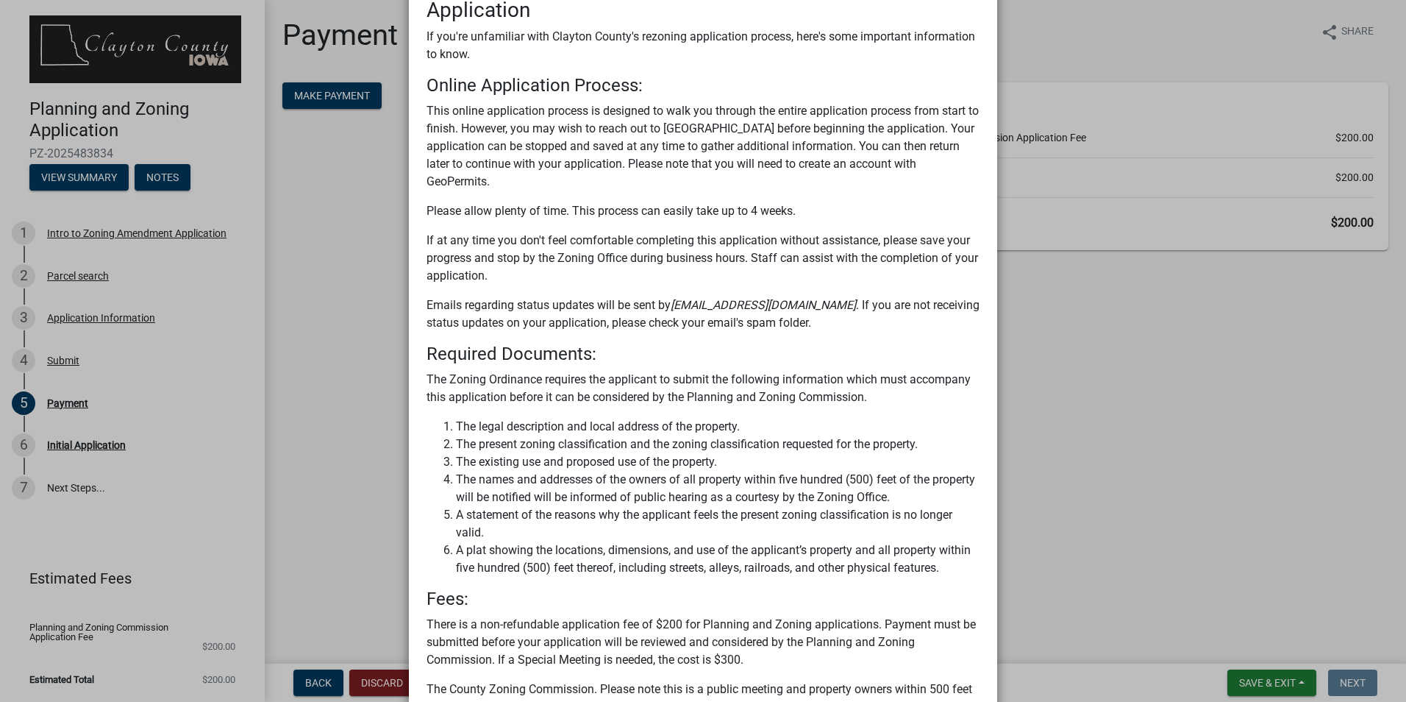
click at [199, 142] on ngb-modal-window "Summary × Printer Friendly Intro to Zoning Amendment Application Parcel search …" at bounding box center [703, 351] width 1406 height 702
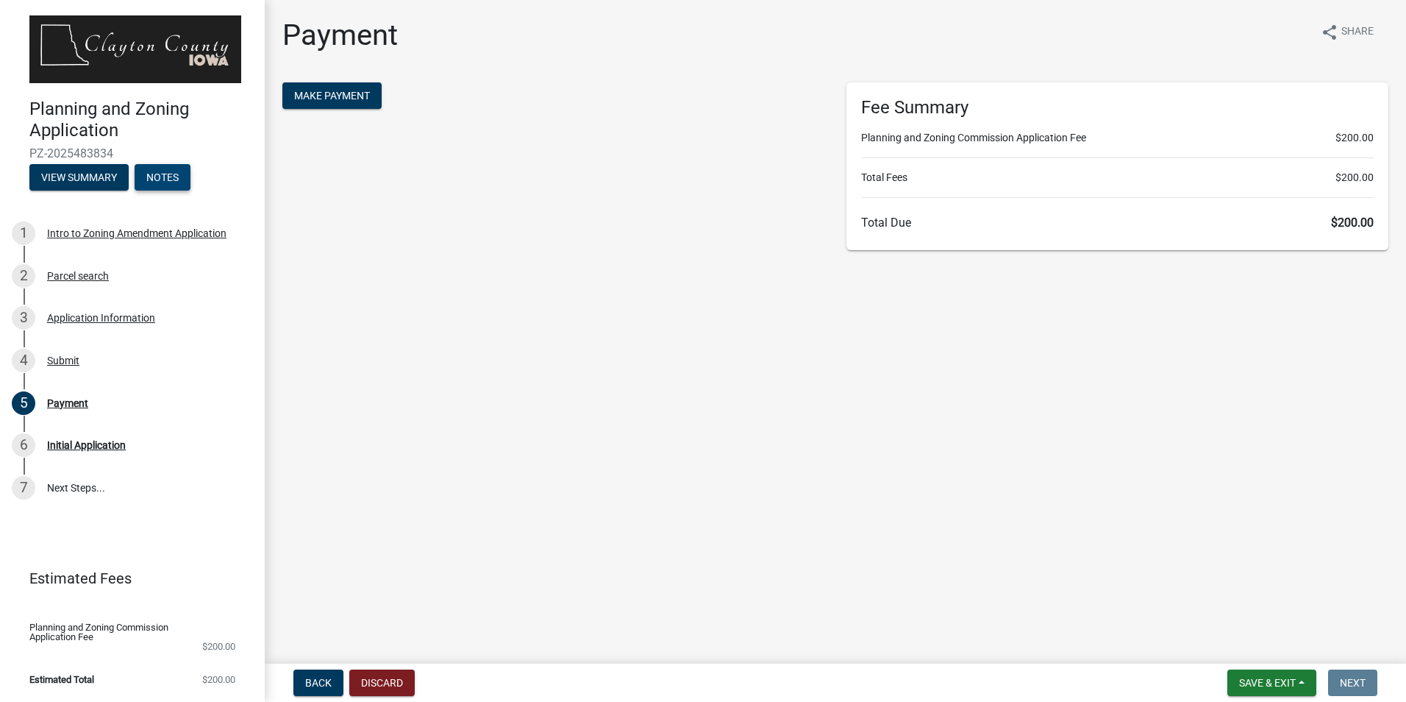
click at [152, 174] on button "Notes" at bounding box center [163, 177] width 56 height 26
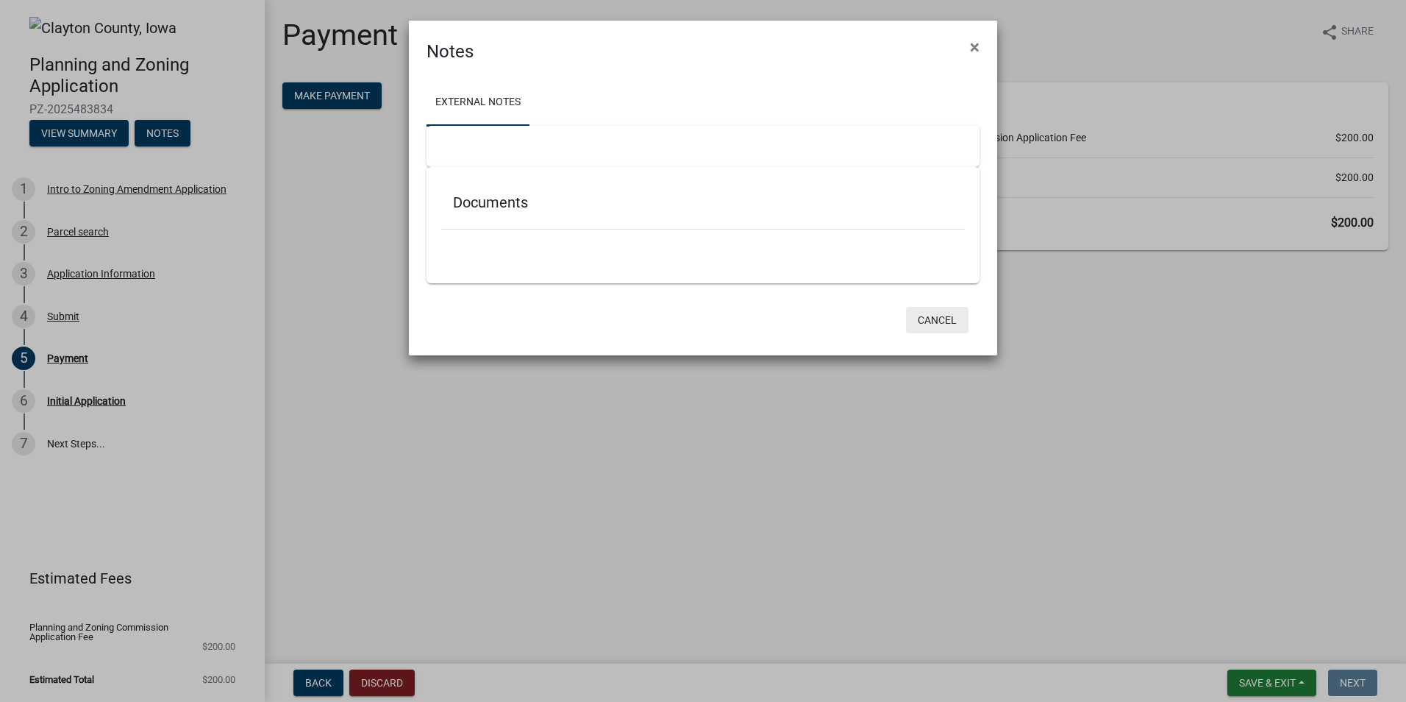
click at [948, 317] on button "Cancel" at bounding box center [937, 320] width 63 height 26
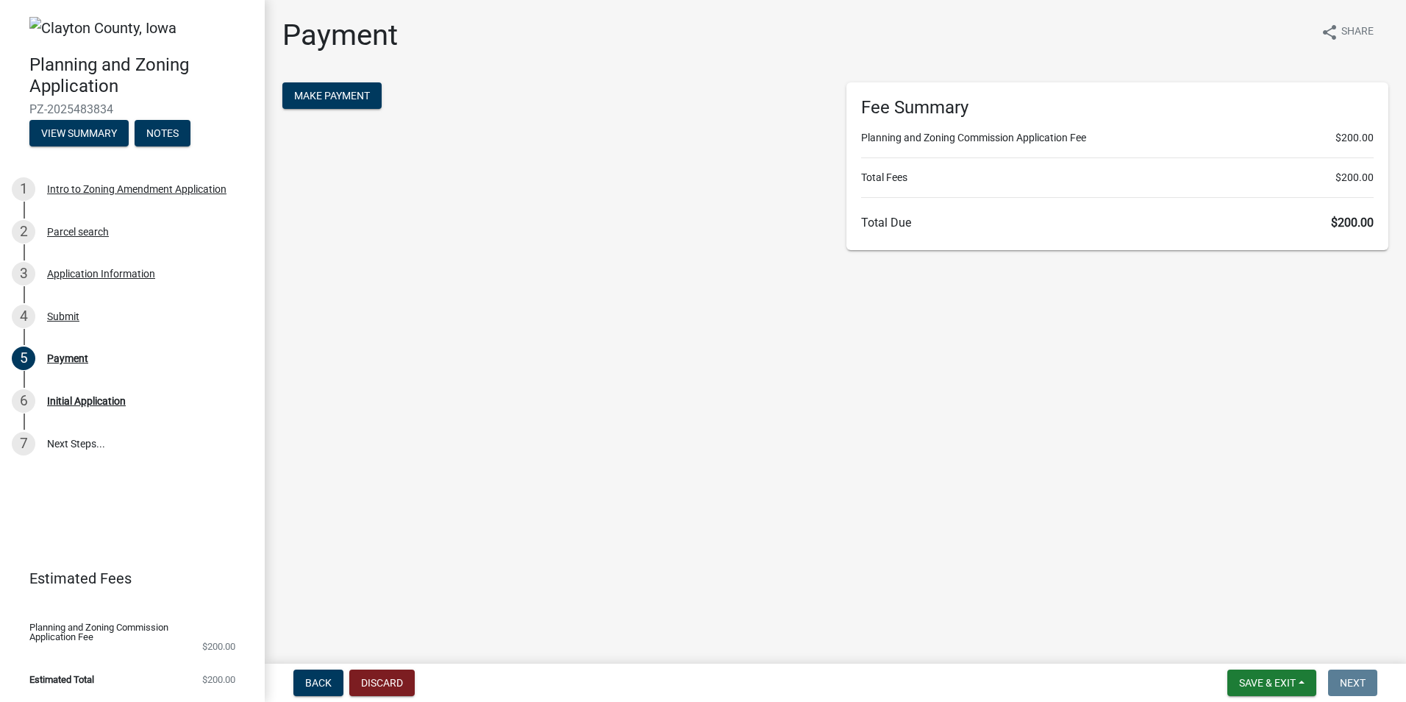
click at [502, 214] on div "Make Payment" at bounding box center [553, 166] width 564 height 168
